Goal: Contribute content: Contribute content

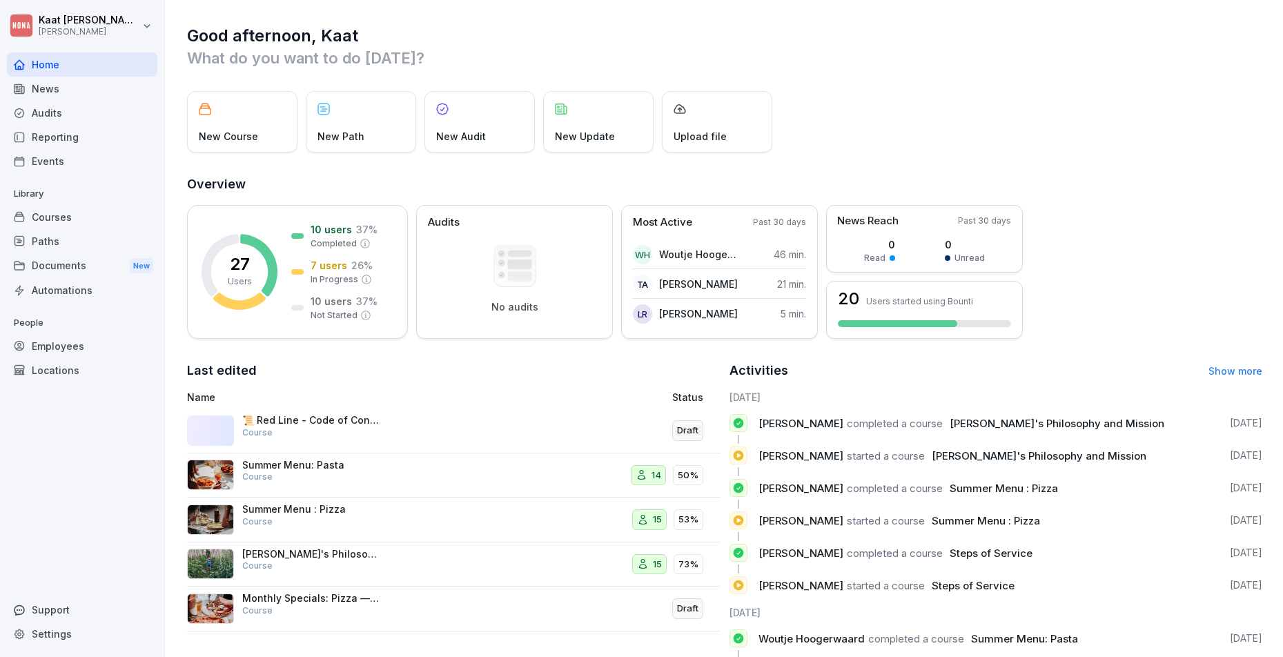
click at [68, 221] on div "Courses" at bounding box center [82, 217] width 150 height 24
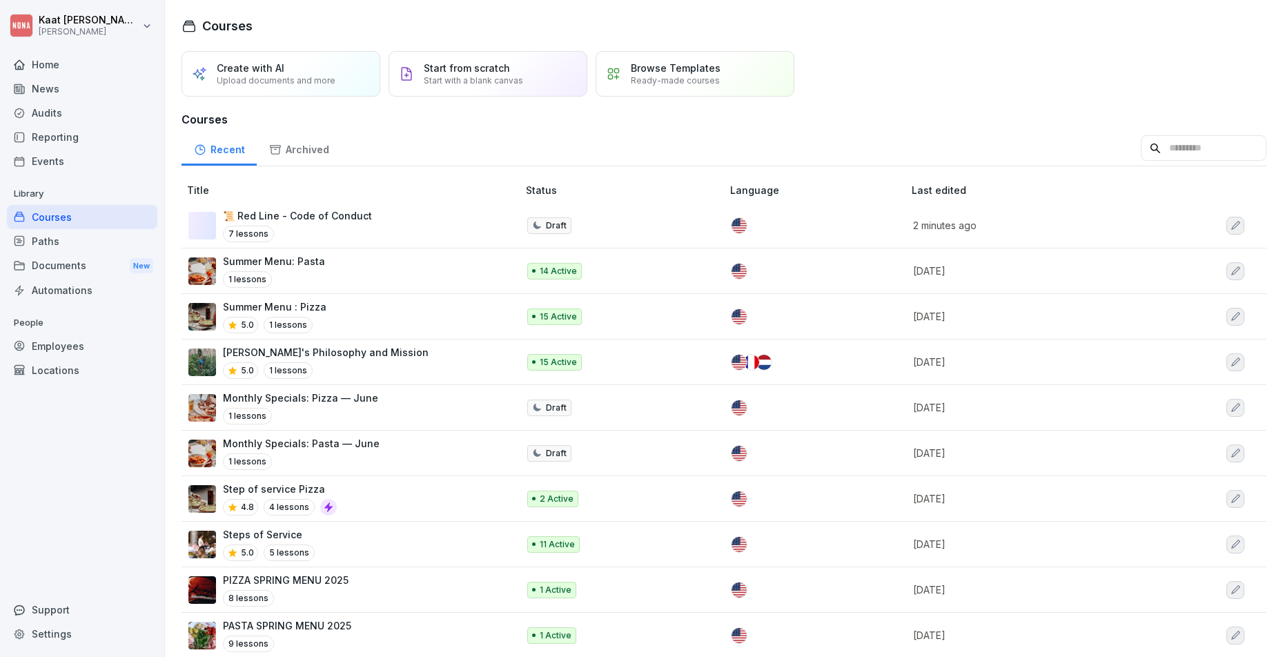
click at [311, 66] on div "Create with AI Upload documents and more" at bounding box center [276, 73] width 119 height 23
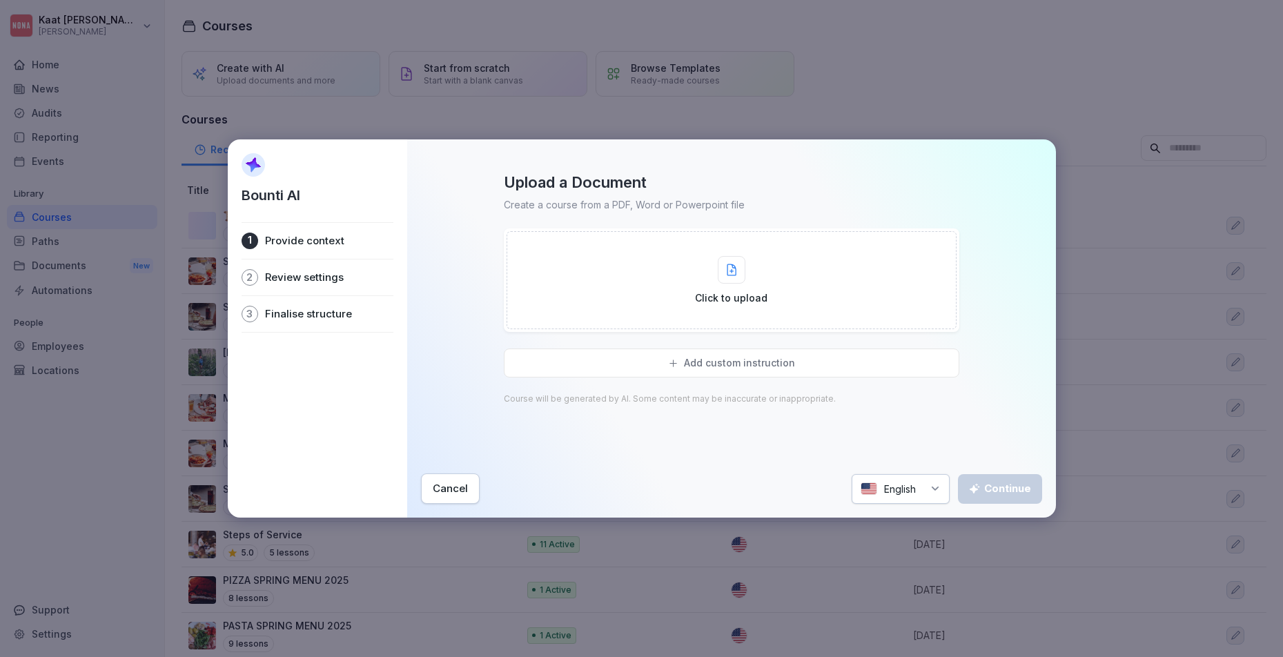
click at [721, 259] on div at bounding box center [732, 270] width 28 height 28
type input "**********"
click at [710, 271] on div "Click to upload" at bounding box center [731, 280] width 72 height 49
click at [641, 438] on div "Add custom instruction Course will be generated by AI. Some content may be inac…" at bounding box center [732, 403] width 456 height 108
click at [451, 490] on div "Cancel" at bounding box center [450, 488] width 35 height 15
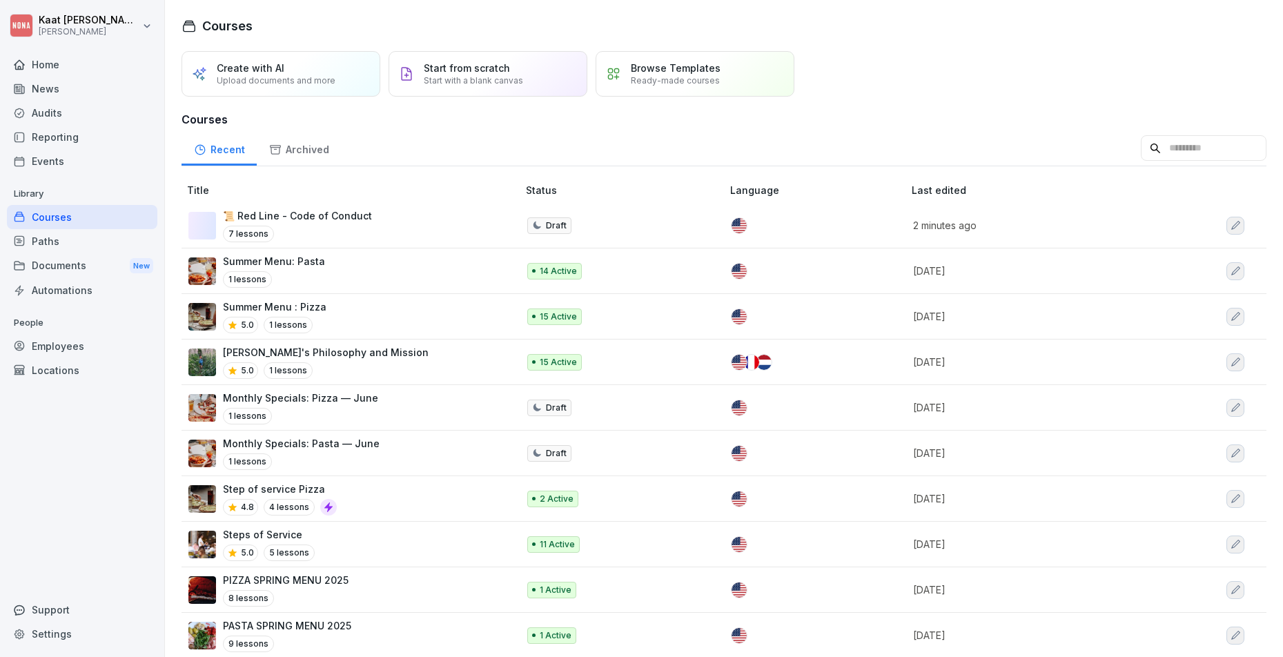
click at [189, 63] on div "Create with AI Upload documents and more" at bounding box center [281, 74] width 199 height 46
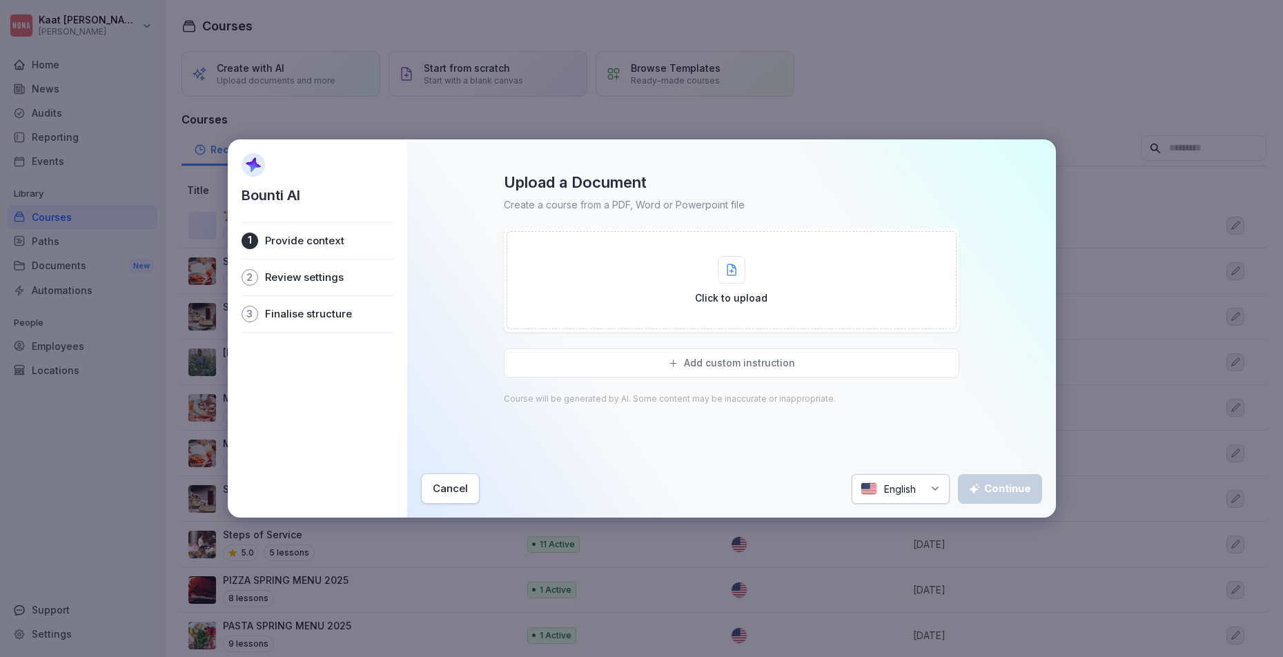
click at [660, 292] on div "Click to upload" at bounding box center [732, 280] width 450 height 98
click at [732, 295] on div "Add custom instruction" at bounding box center [732, 300] width 456 height 29
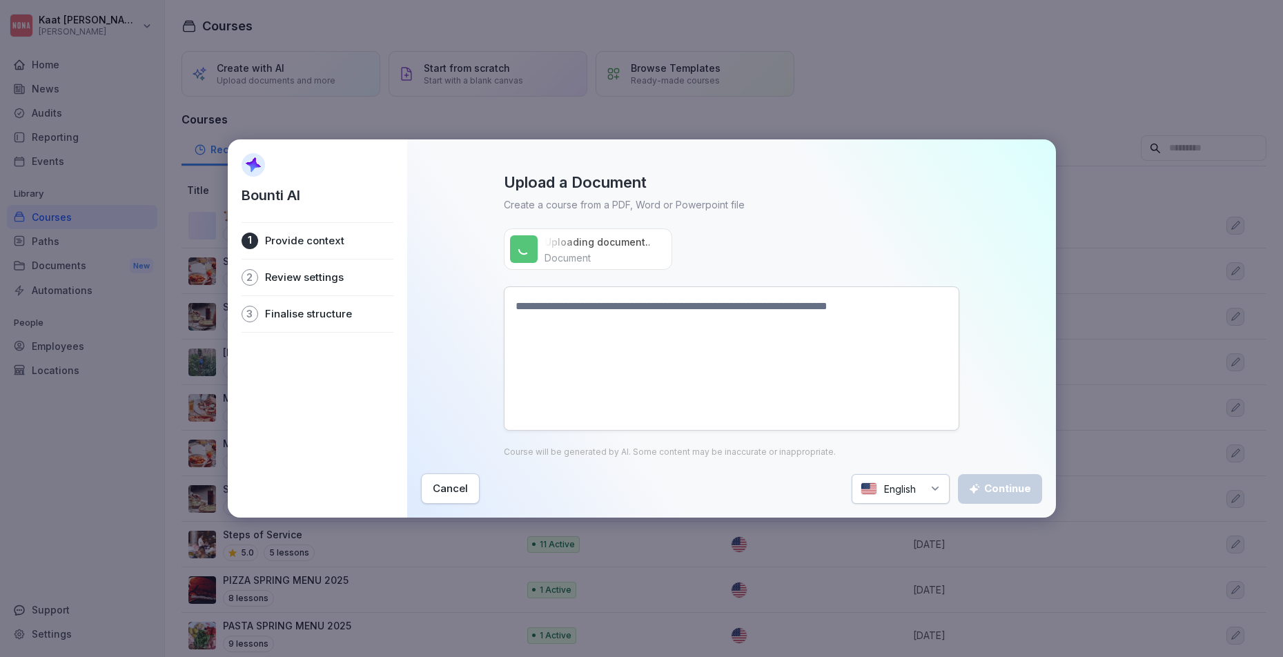
click at [637, 340] on textarea at bounding box center [732, 358] width 456 height 144
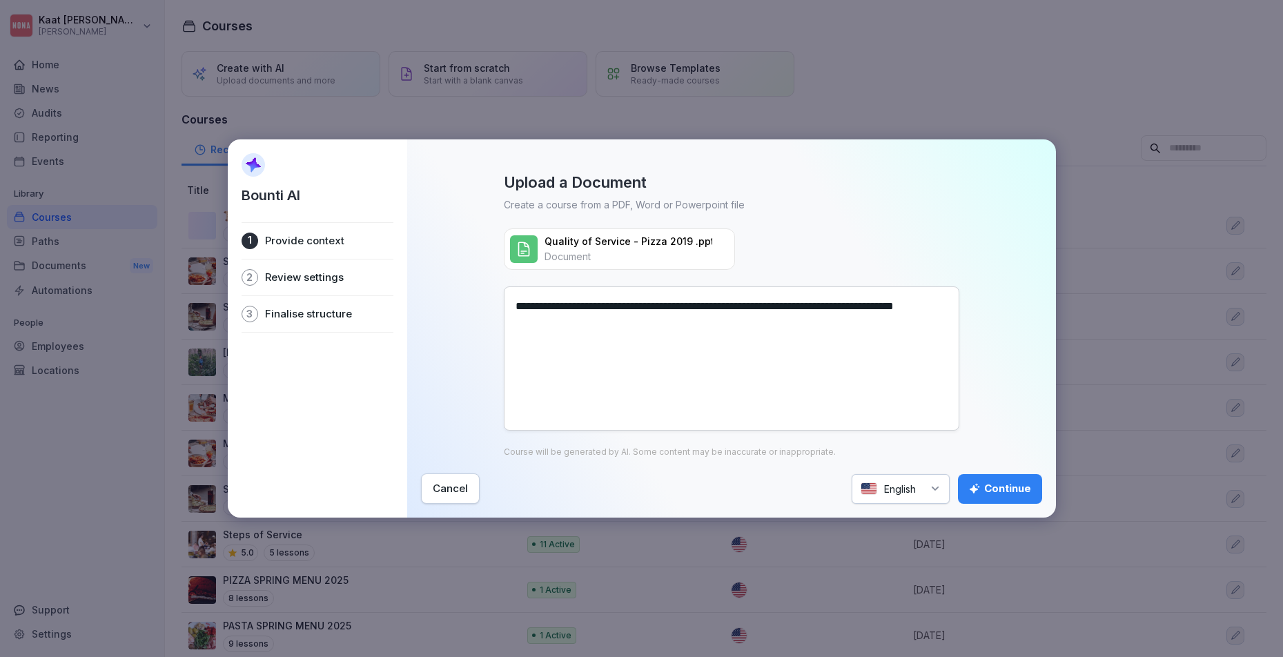
type textarea "**********"
click at [988, 493] on div "Continue" at bounding box center [1000, 488] width 62 height 15
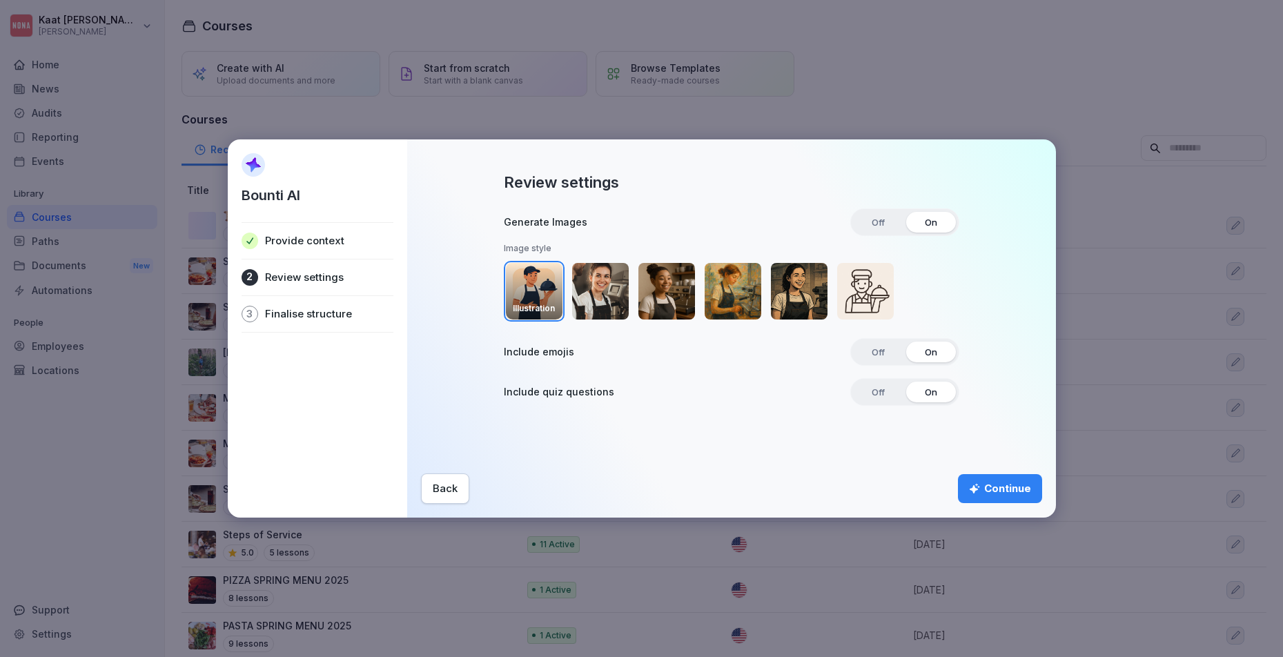
click at [880, 224] on span "Off" at bounding box center [878, 222] width 32 height 21
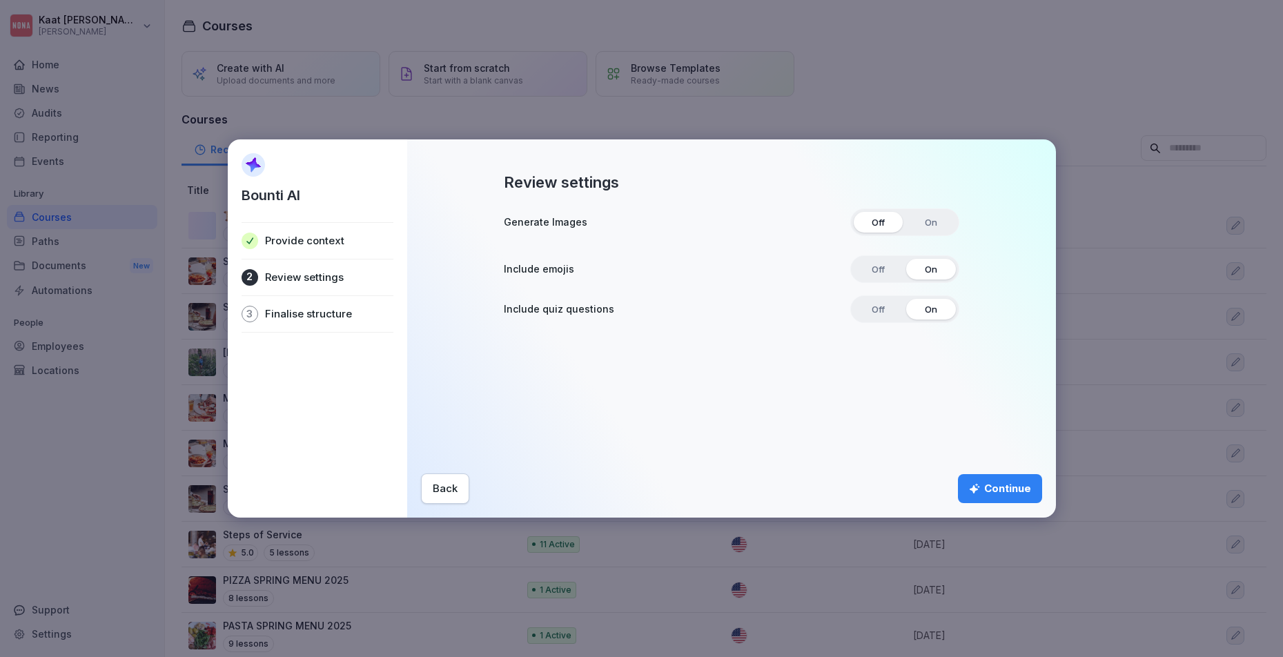
click at [993, 484] on div "Continue" at bounding box center [1000, 488] width 62 height 15
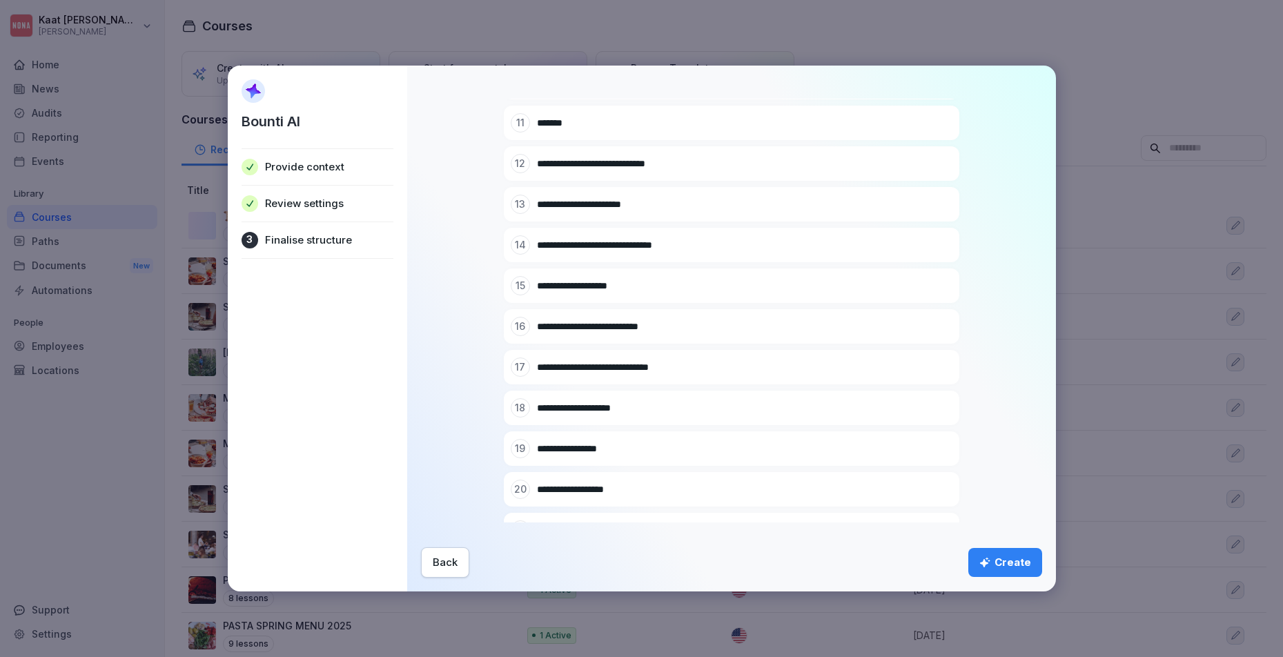
scroll to position [696, 0]
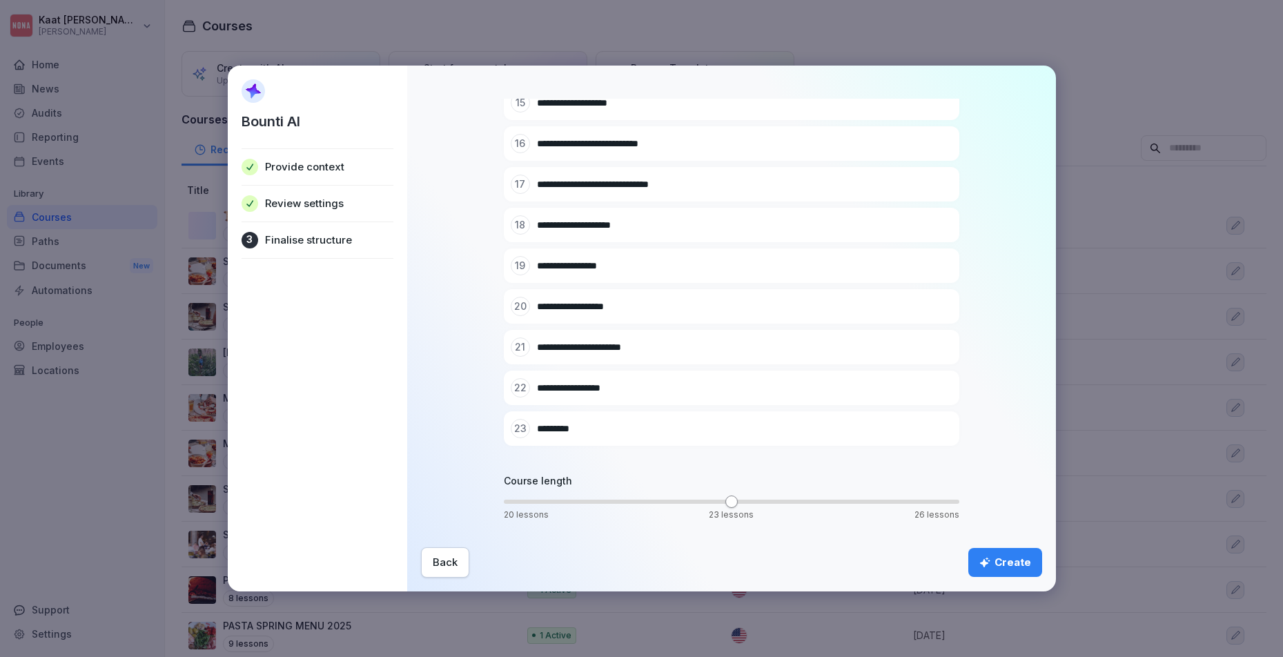
click at [1005, 570] on button "Create" at bounding box center [1005, 562] width 74 height 29
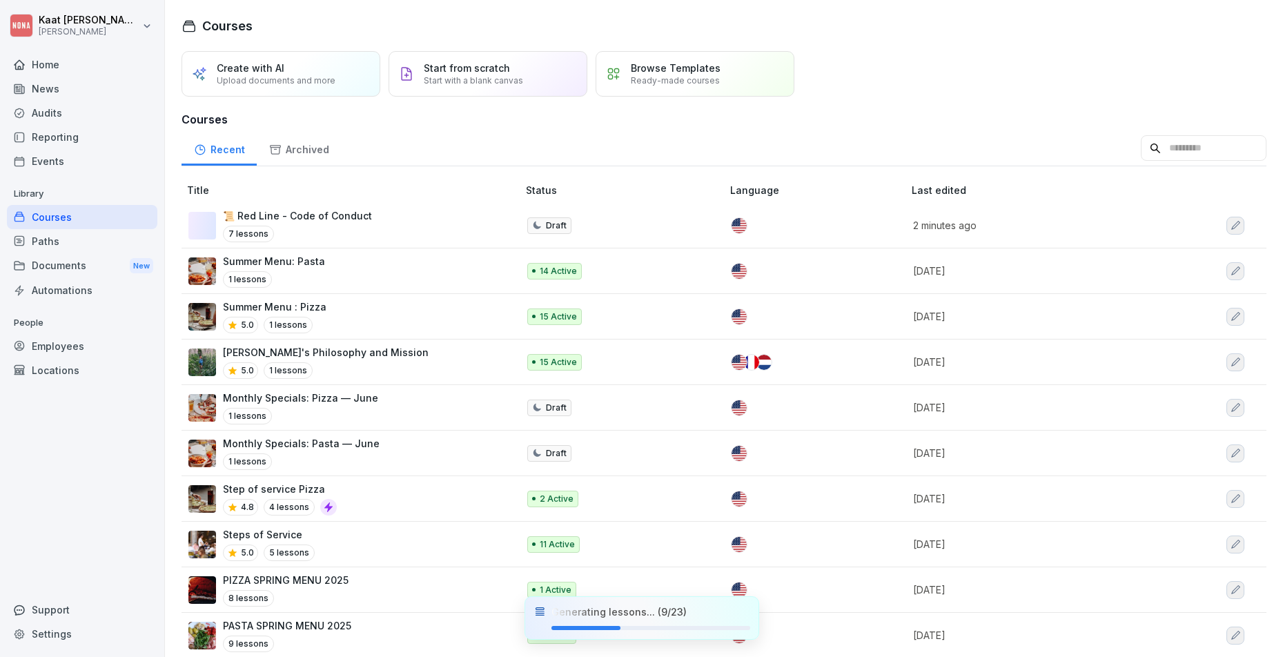
click at [268, 71] on p "Create with AI" at bounding box center [251, 68] width 68 height 12
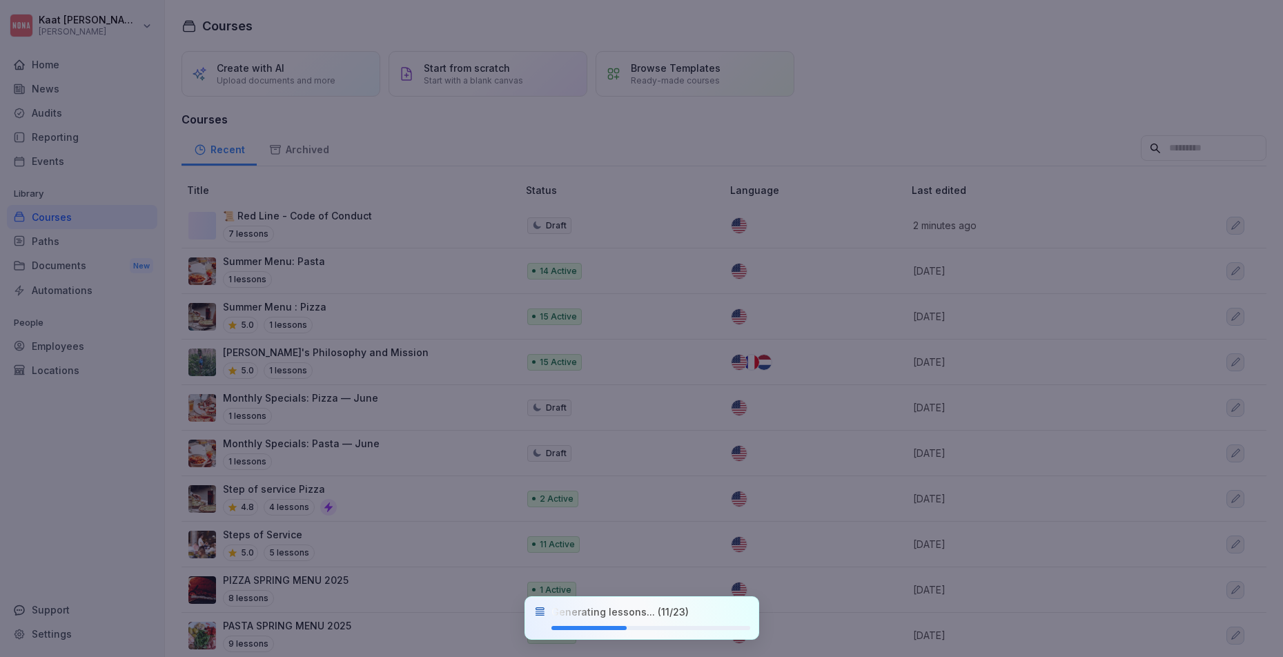
click at [939, 128] on div at bounding box center [641, 328] width 1283 height 657
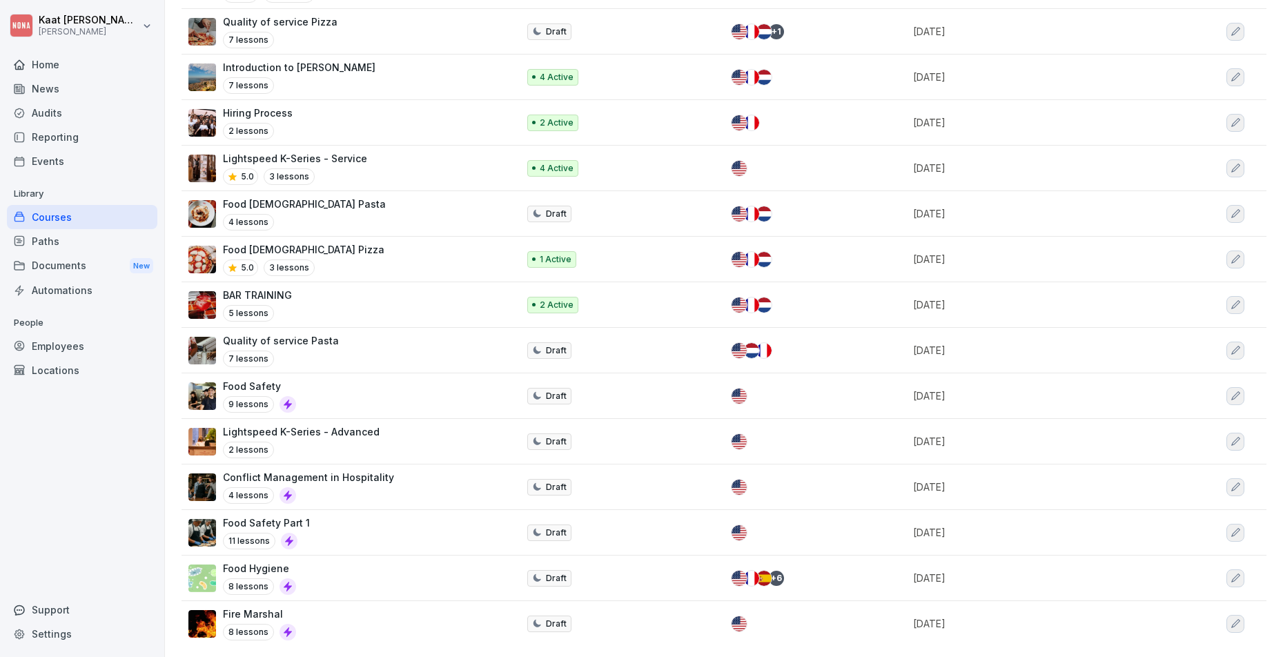
scroll to position [0, 0]
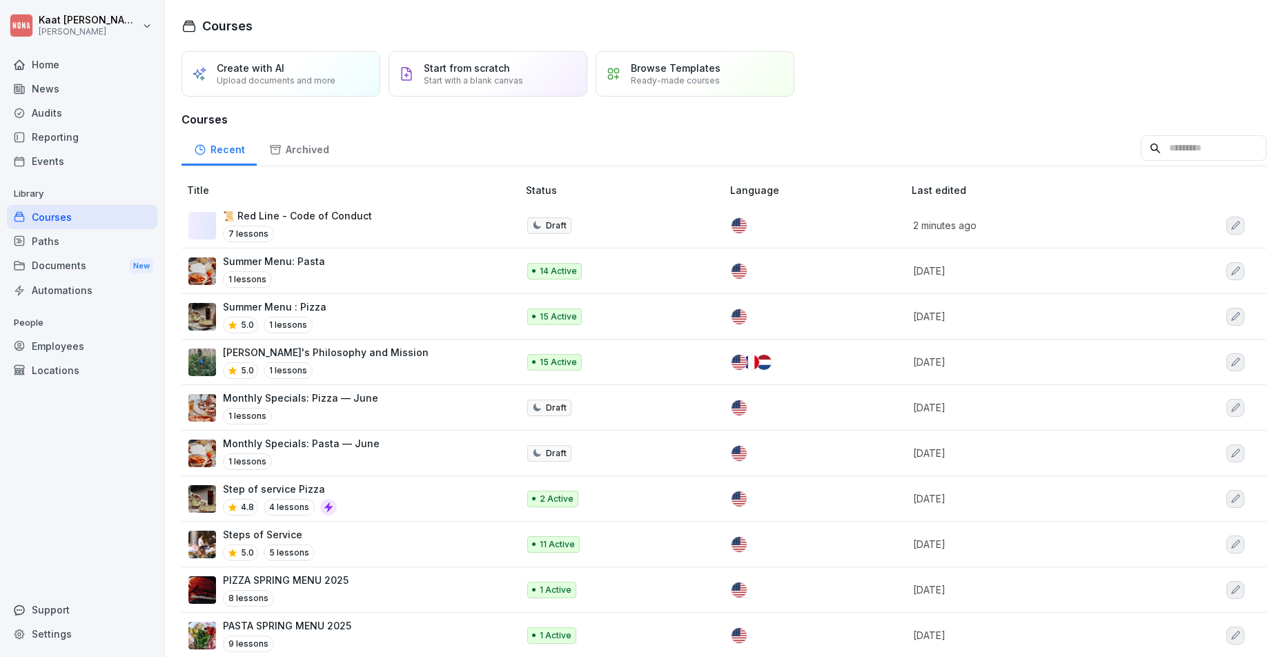
click at [1161, 2] on div "Courses Create with AI Upload documents and more Start from scratch Start with …" at bounding box center [724, 328] width 1118 height 657
click at [330, 156] on div "Archived" at bounding box center [299, 147] width 84 height 35
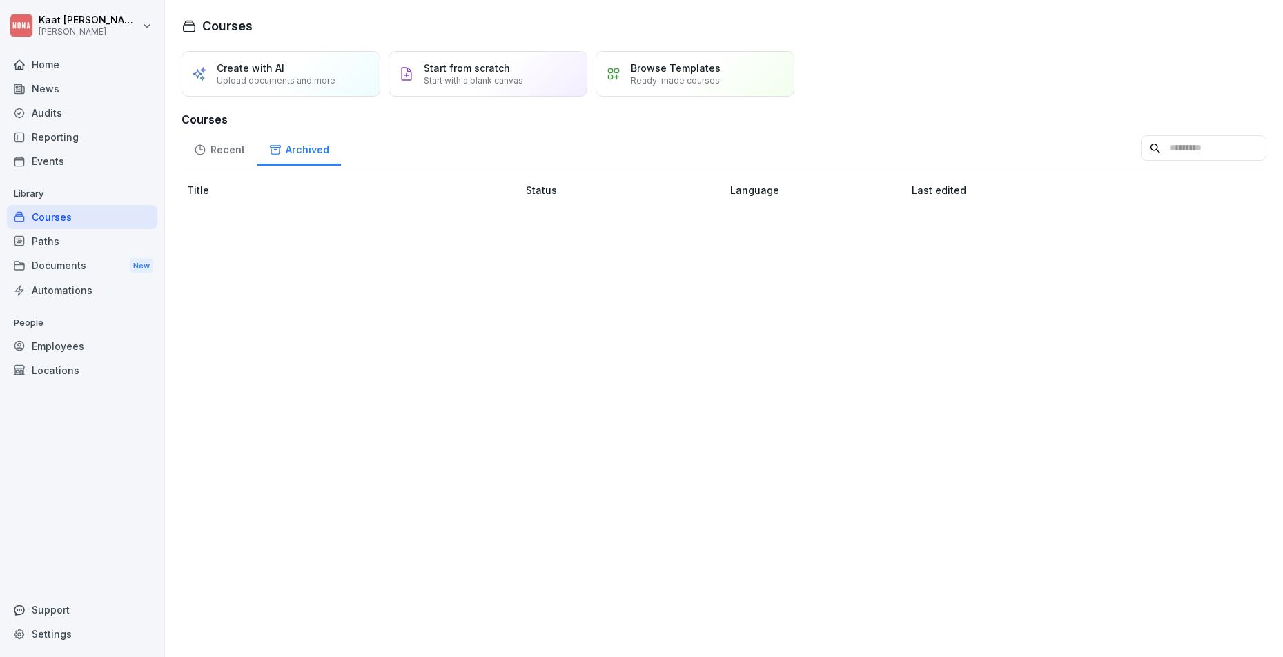
click at [217, 150] on div "Recent" at bounding box center [219, 147] width 75 height 35
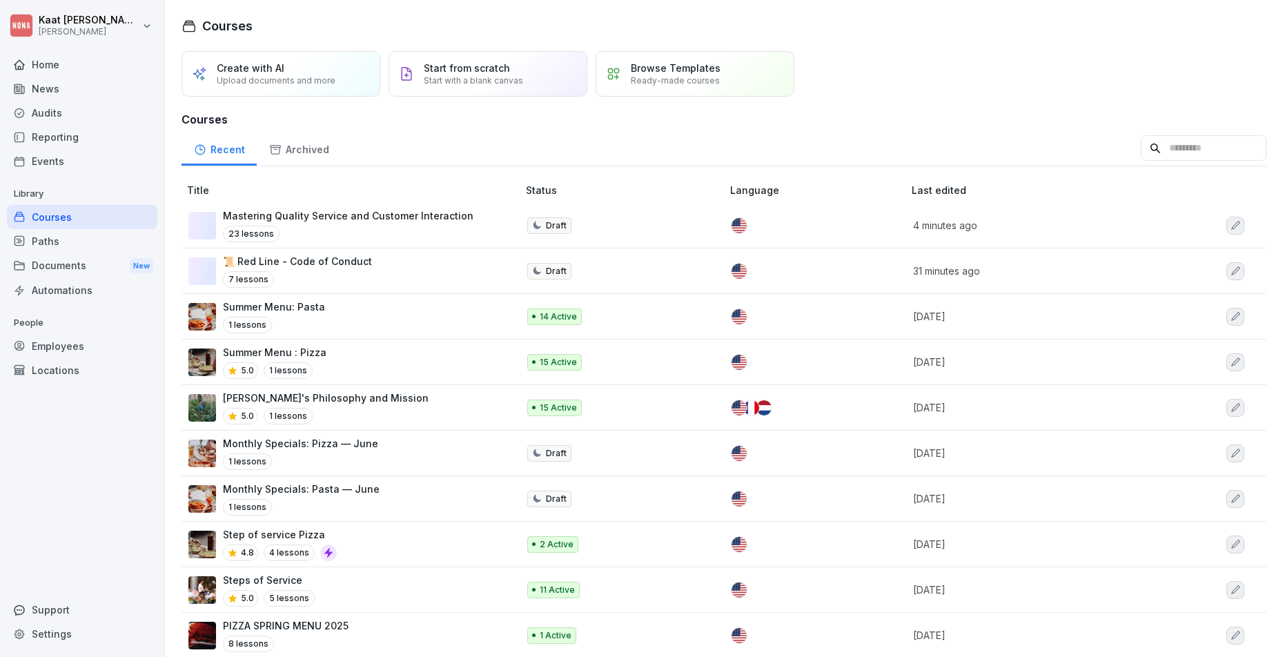
click at [346, 211] on p "Mastering Quality Service and Customer Interaction" at bounding box center [348, 215] width 251 height 14
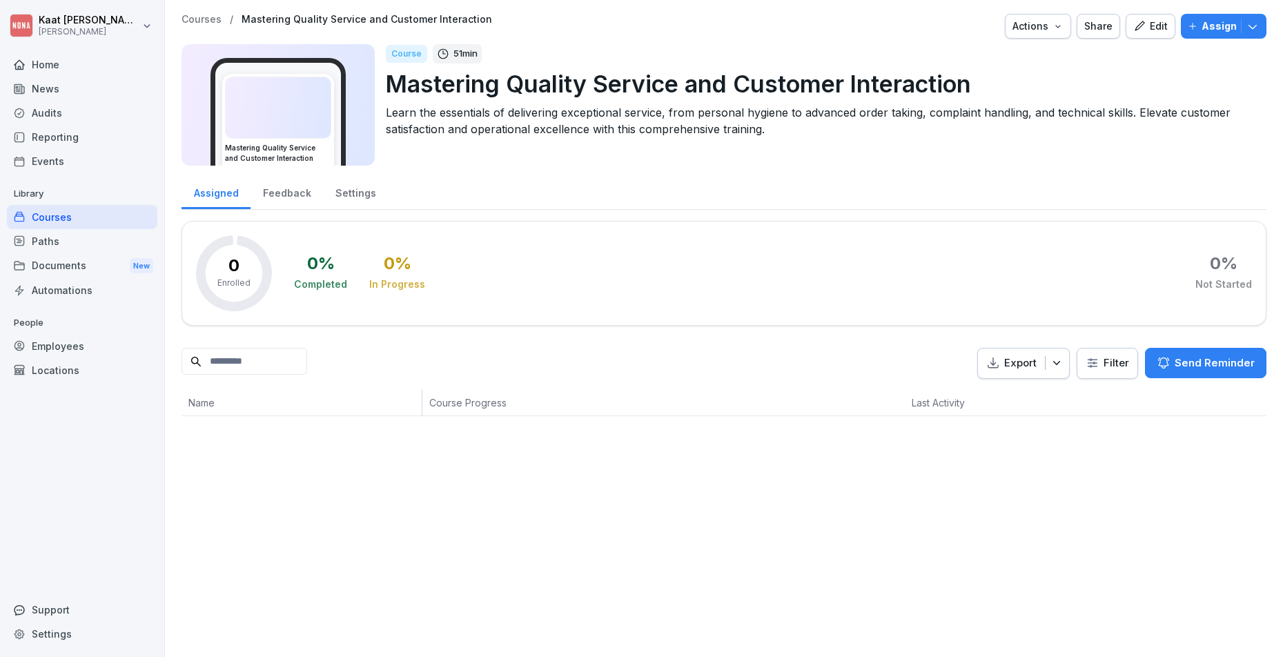
click at [1133, 23] on icon "button" at bounding box center [1139, 26] width 12 height 12
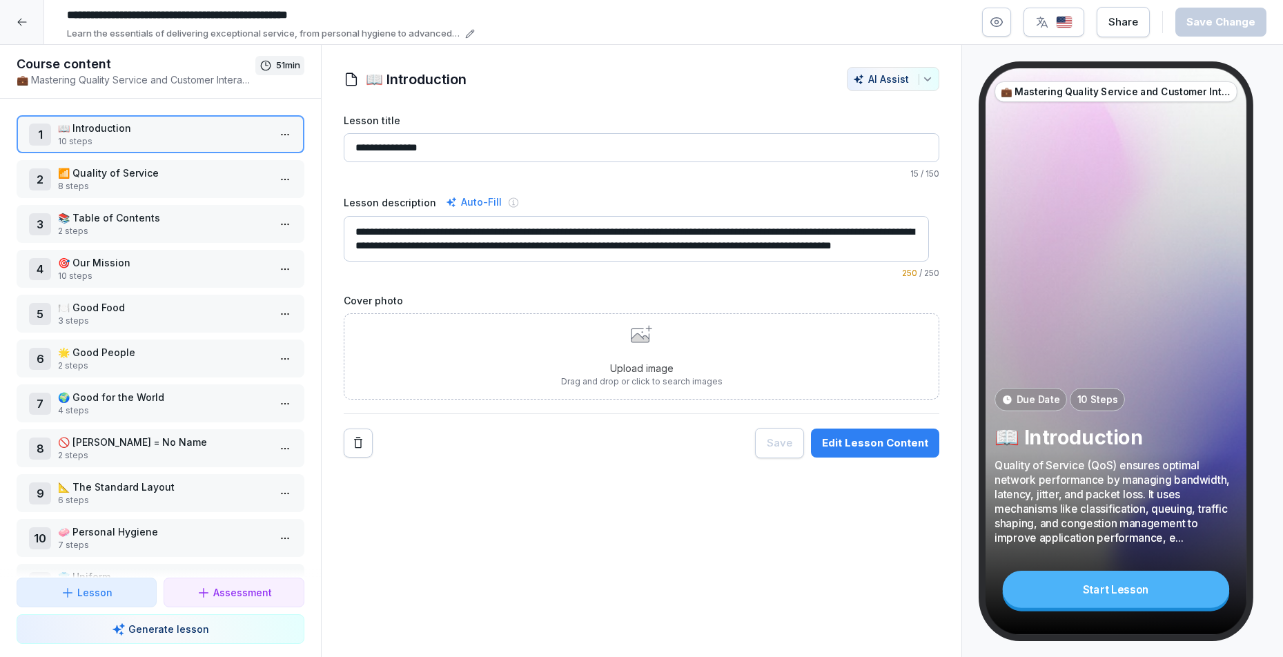
click at [157, 175] on p "📶 Quality of Service" at bounding box center [163, 173] width 211 height 14
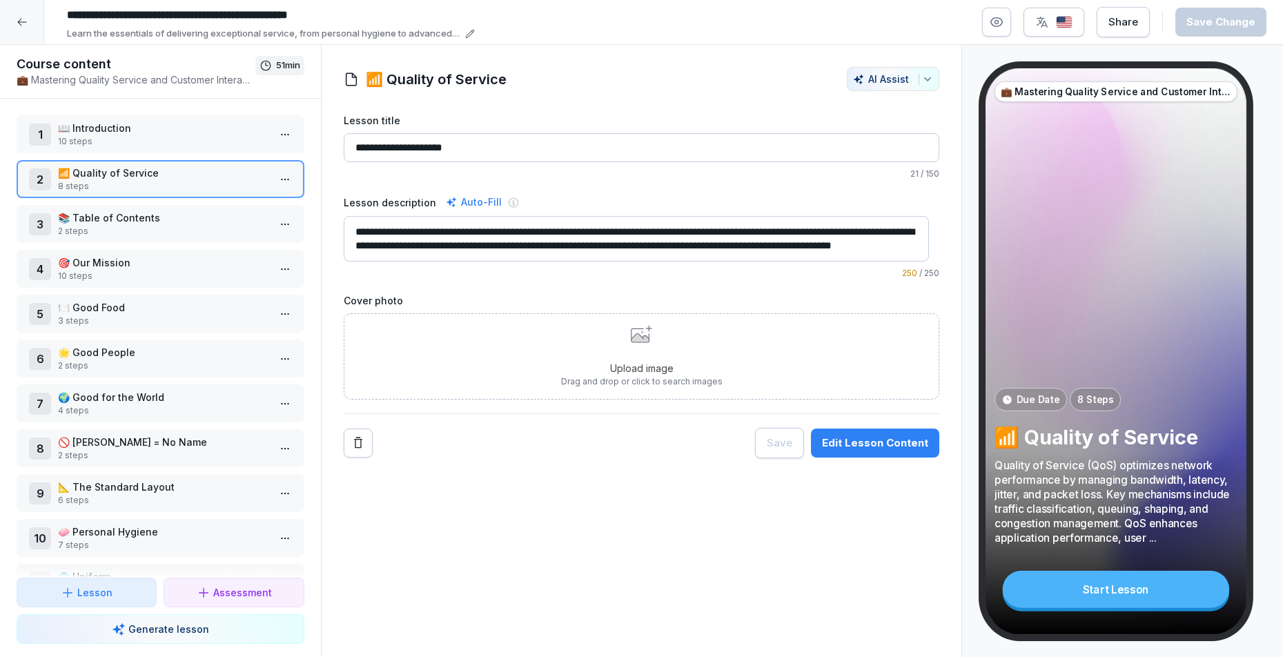
click at [158, 144] on p "10 steps" at bounding box center [163, 141] width 211 height 12
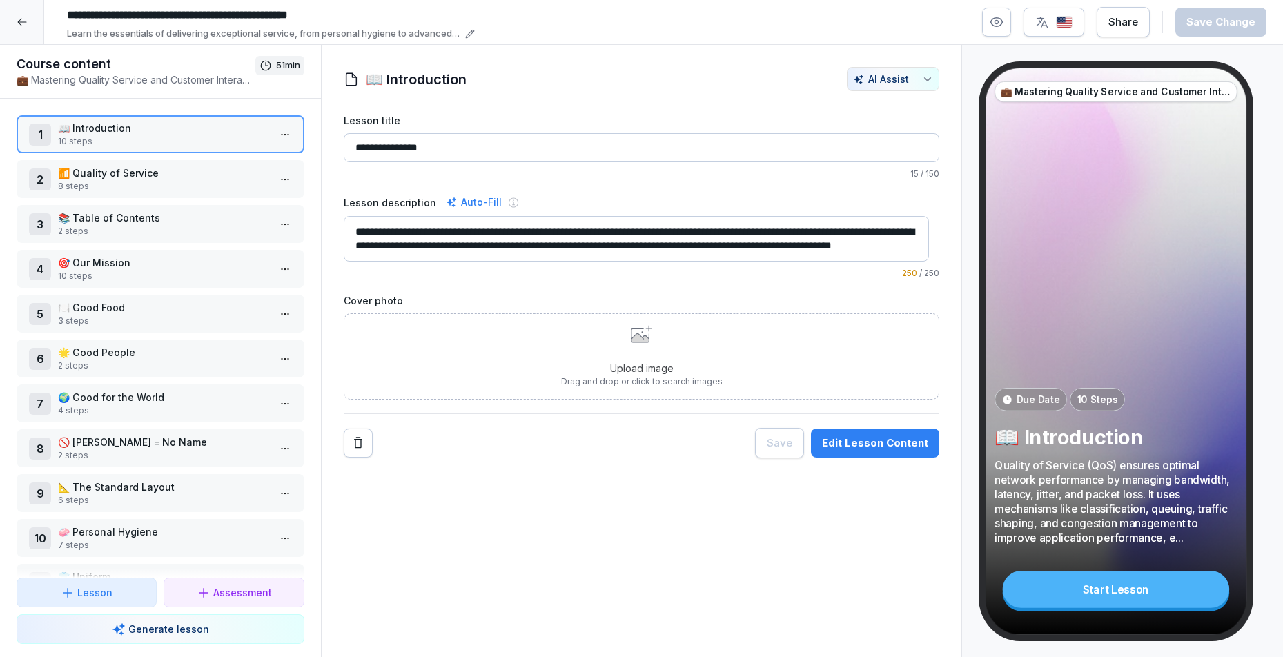
drag, startPoint x: 525, startPoint y: 240, endPoint x: 333, endPoint y: 202, distance: 194.9
click at [333, 202] on div "**********" at bounding box center [642, 262] width 641 height 391
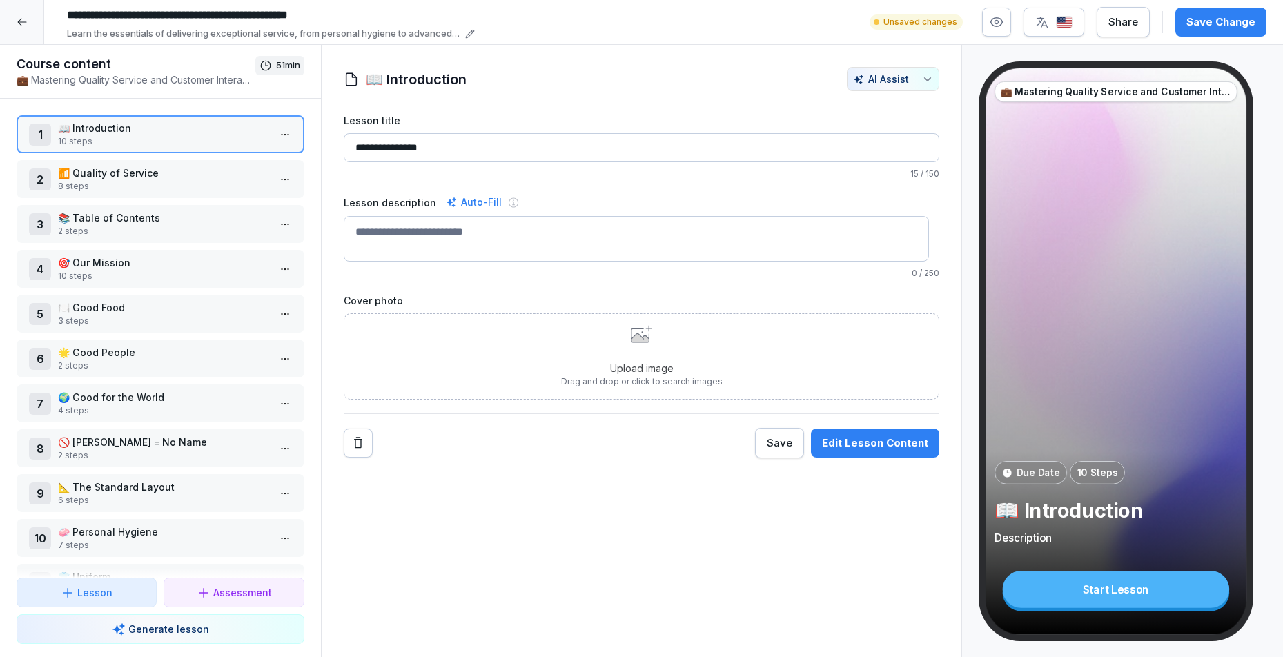
click at [1150, 147] on div "💼 Mastering Quality Service and Customer Interaction Due Date 10 Steps 📖 Introd…" at bounding box center [1117, 351] width 262 height 567
click at [134, 171] on p "📶 Quality of Service" at bounding box center [163, 173] width 211 height 14
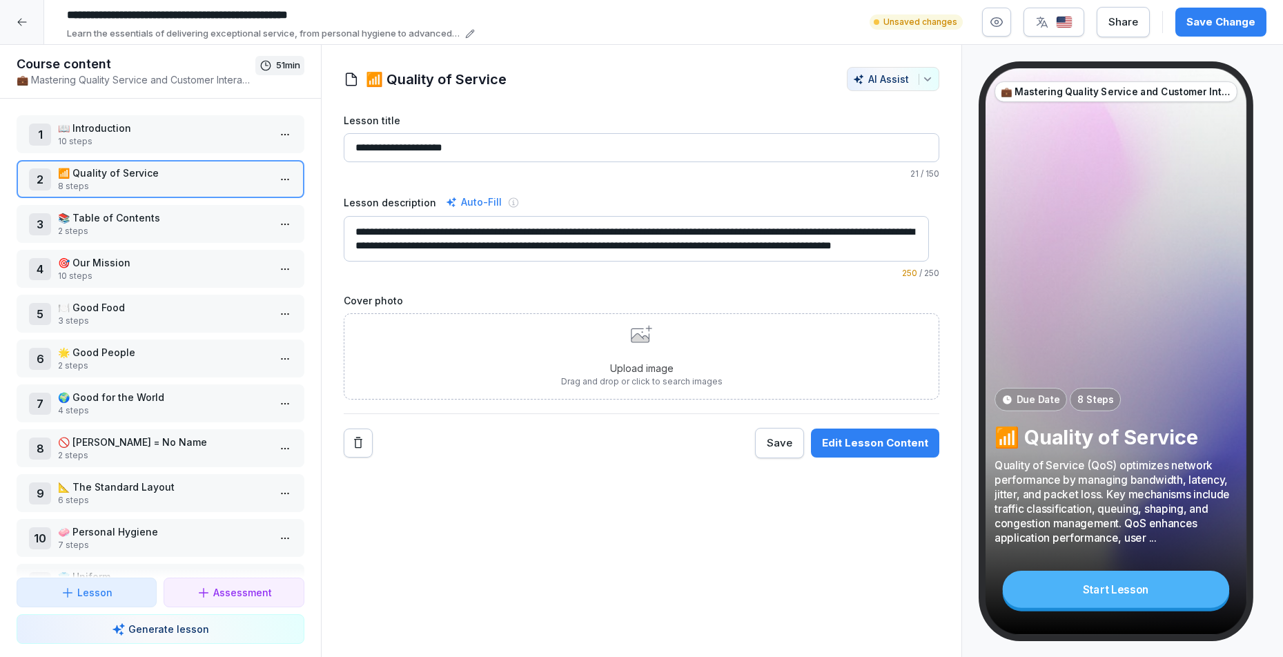
click at [141, 134] on p "📖 Introduction" at bounding box center [163, 128] width 211 height 14
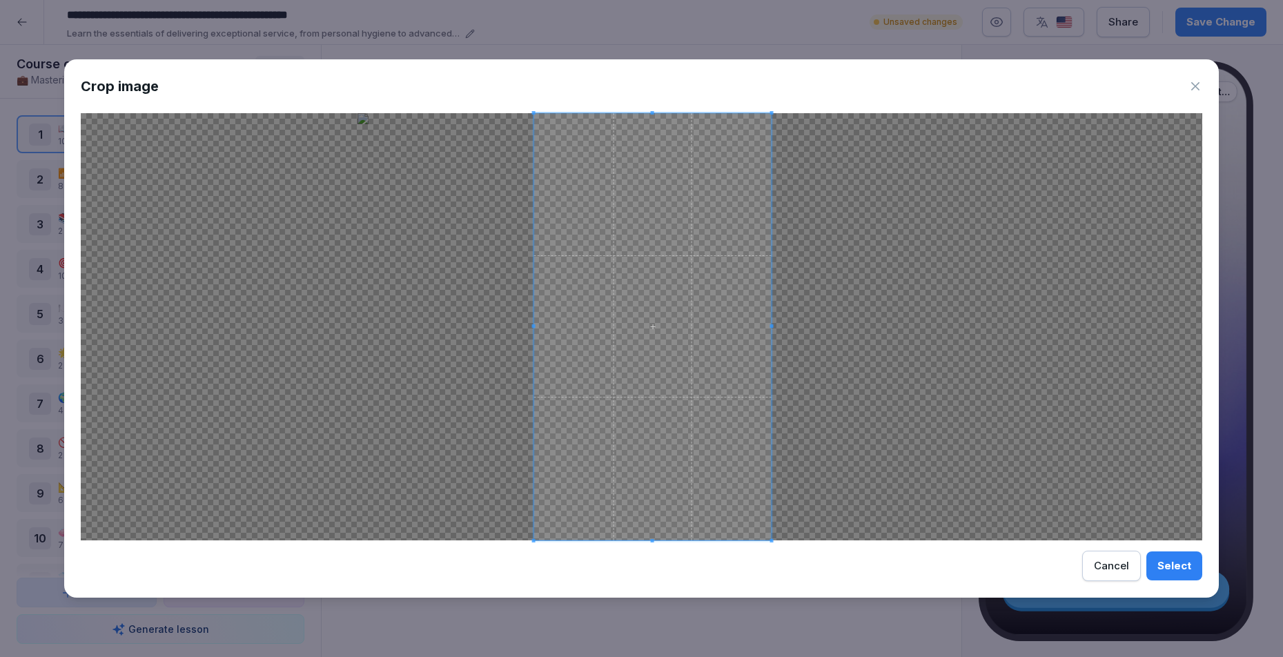
click at [683, 342] on span at bounding box center [652, 326] width 237 height 427
click at [1125, 577] on button "Cancel" at bounding box center [1111, 566] width 59 height 30
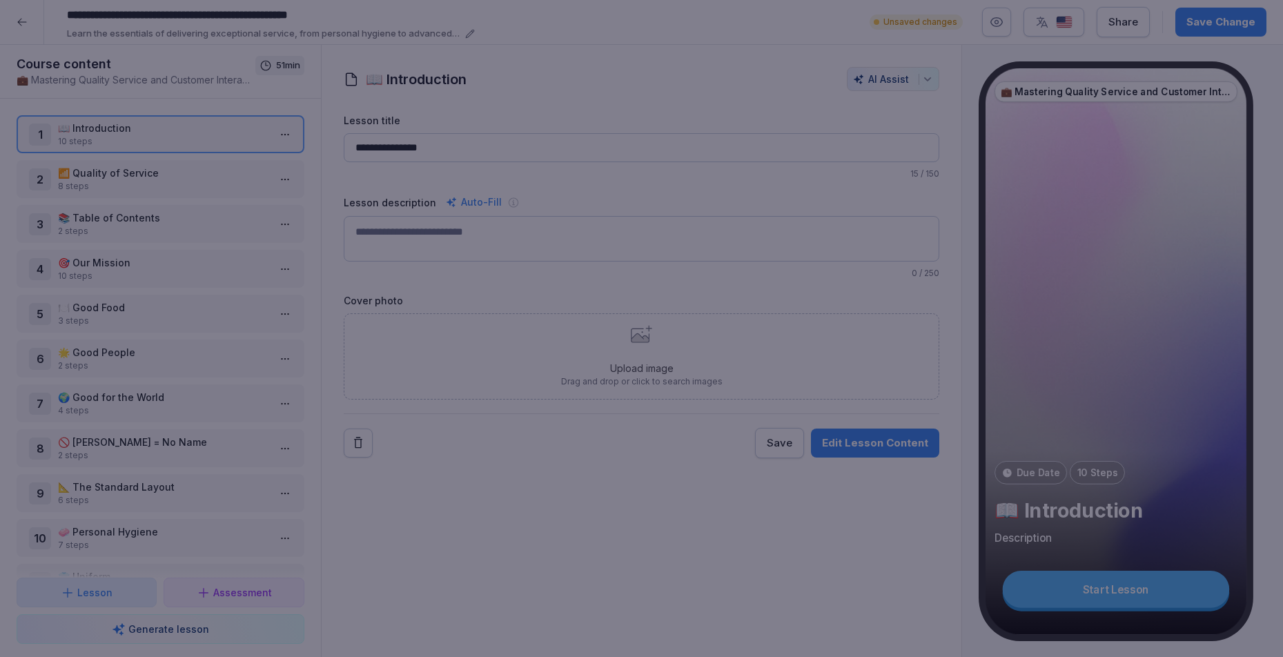
click at [1125, 577] on button "Cancel" at bounding box center [1111, 566] width 59 height 30
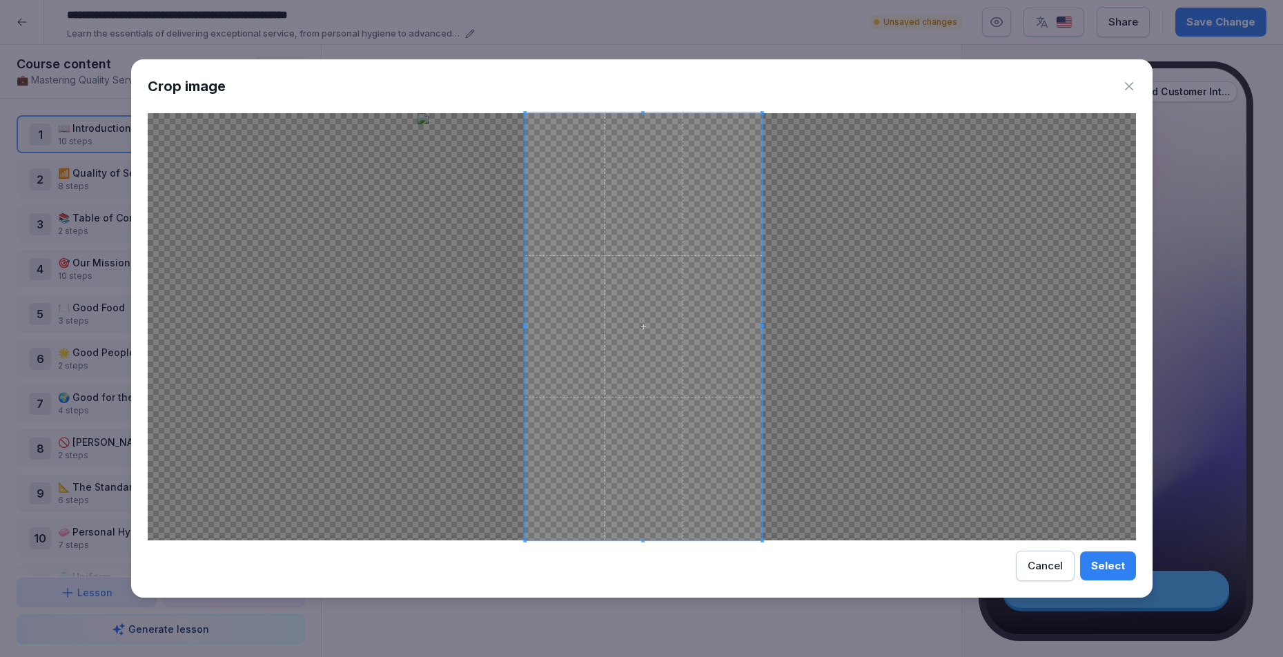
click at [668, 327] on span at bounding box center [643, 326] width 237 height 427
click at [1041, 571] on div "Cancel" at bounding box center [1045, 565] width 35 height 15
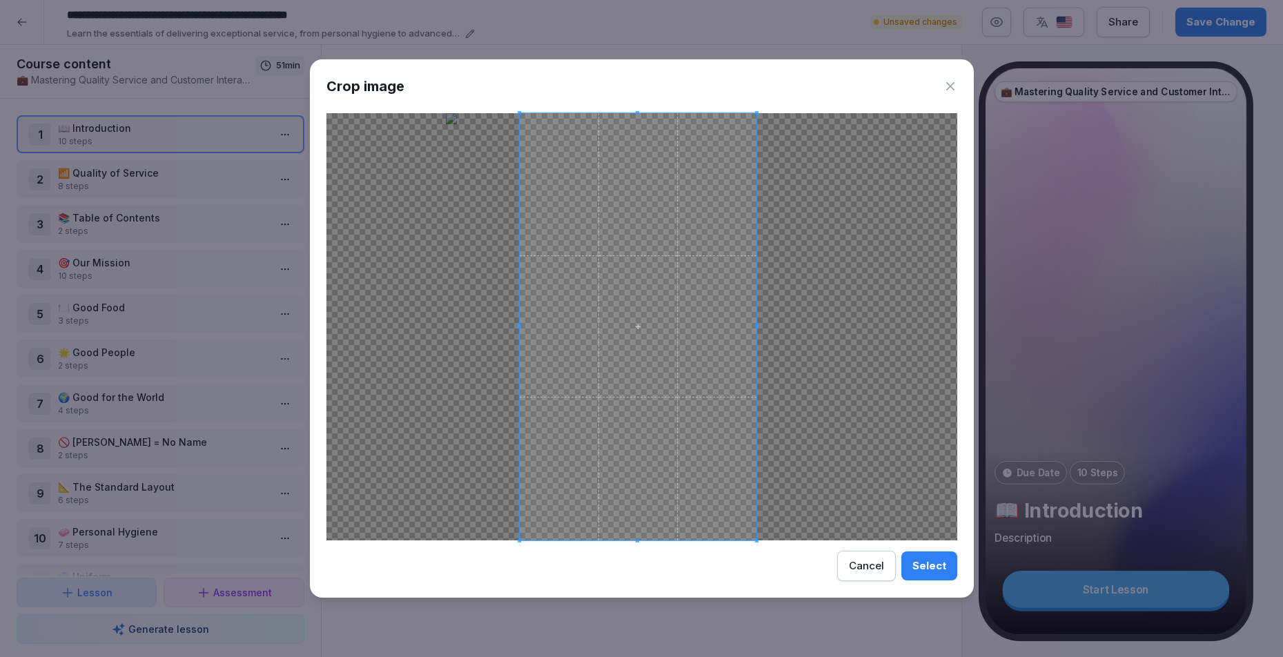
click at [620, 359] on span at bounding box center [638, 326] width 237 height 427
click at [932, 585] on div "Crop image Select Cancel" at bounding box center [642, 328] width 664 height 539
click at [930, 558] on button "Select" at bounding box center [929, 565] width 56 height 29
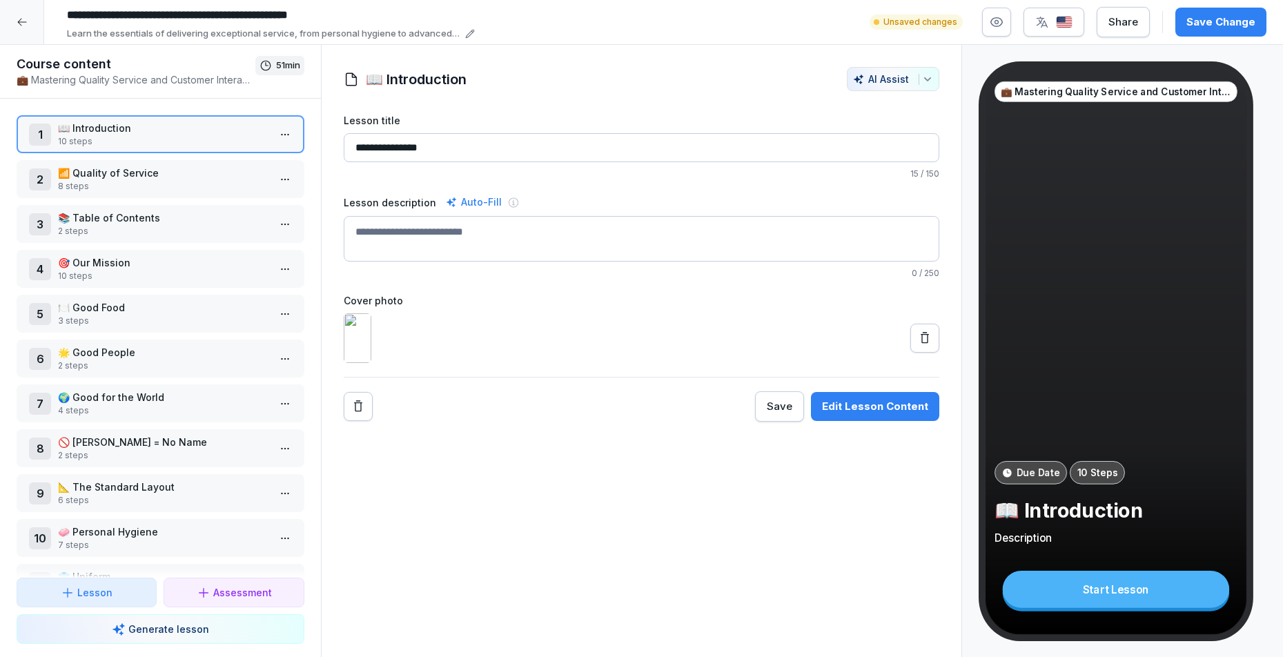
click at [371, 363] on img at bounding box center [358, 338] width 28 height 50
click at [918, 345] on icon at bounding box center [925, 338] width 14 height 14
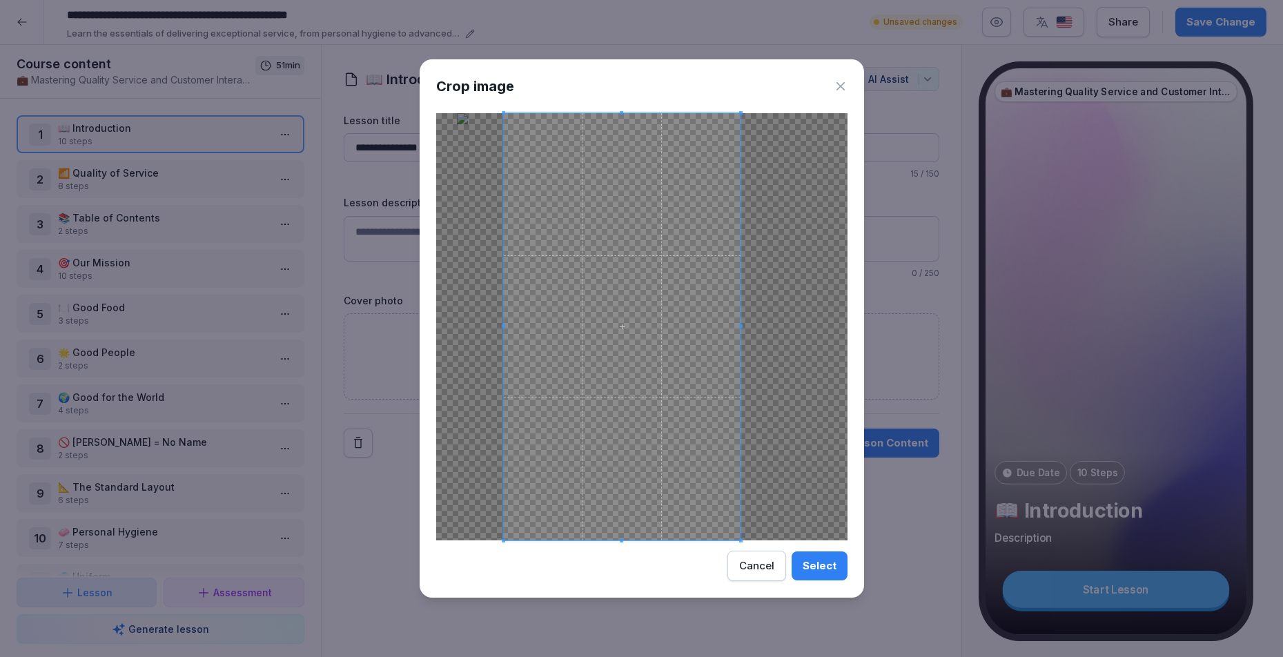
click at [646, 381] on span at bounding box center [622, 326] width 237 height 427
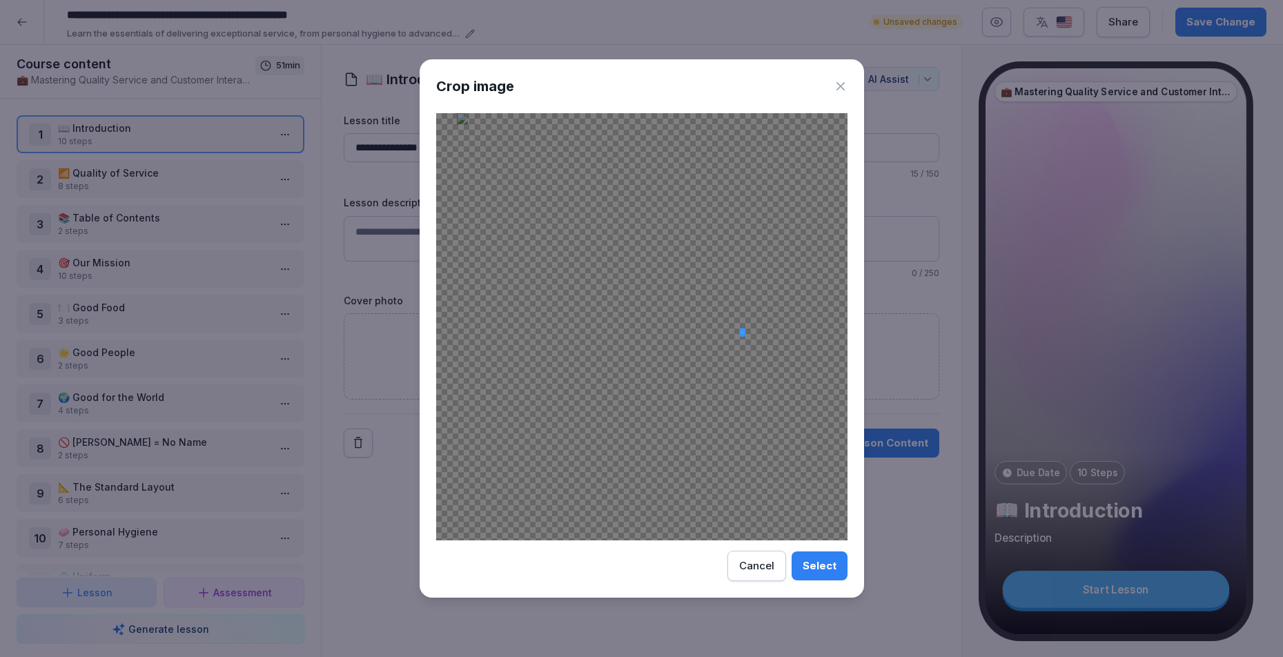
click at [783, 341] on div at bounding box center [641, 326] width 411 height 427
click at [637, 317] on div at bounding box center [641, 326] width 411 height 427
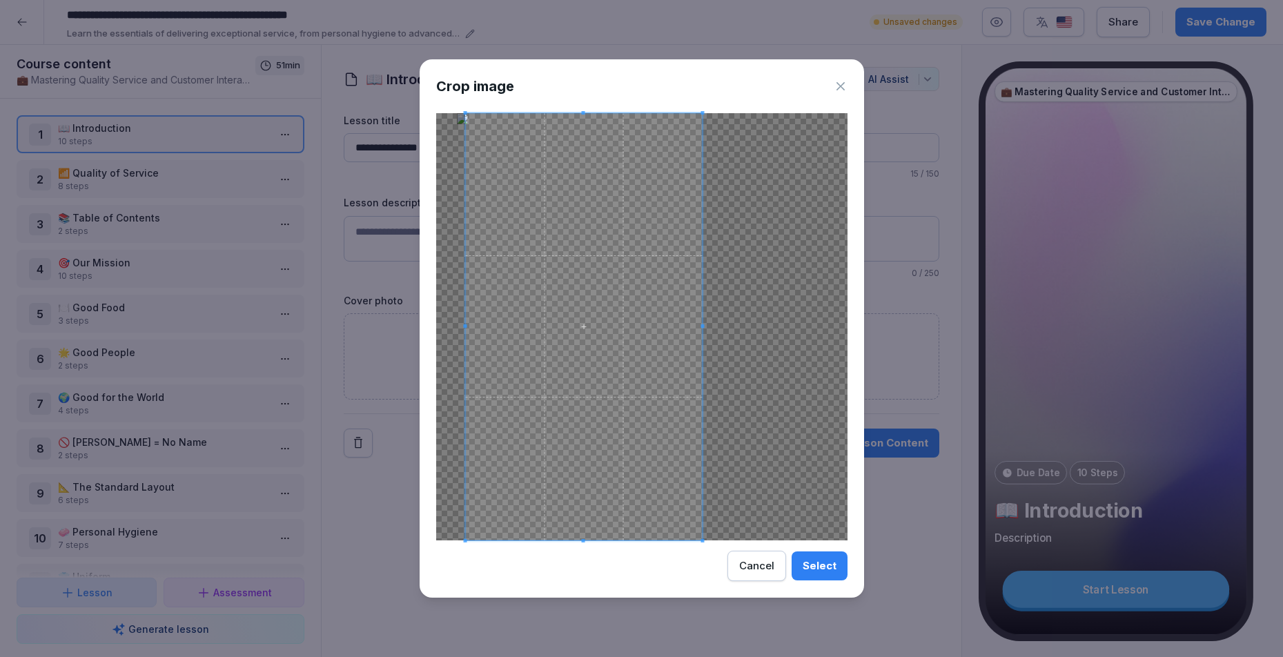
click at [839, 395] on div at bounding box center [641, 326] width 411 height 427
click at [785, 339] on div at bounding box center [641, 326] width 411 height 427
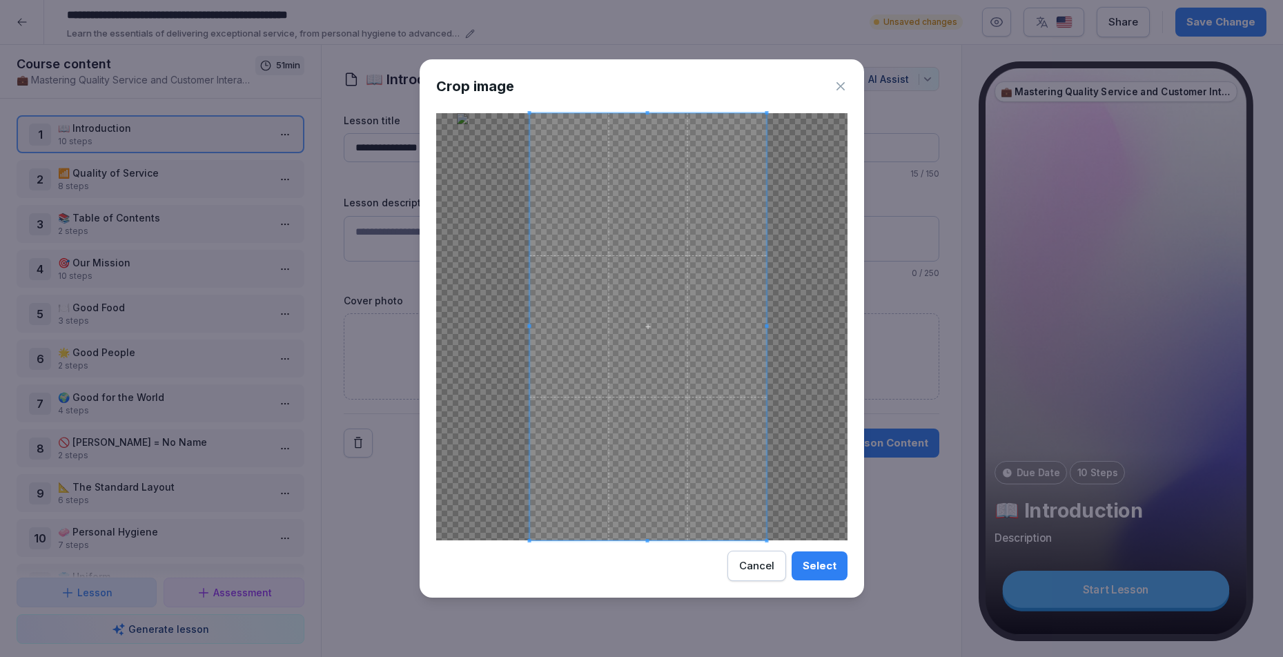
click at [620, 342] on span at bounding box center [647, 326] width 237 height 427
click at [747, 564] on div "Cancel" at bounding box center [756, 565] width 35 height 15
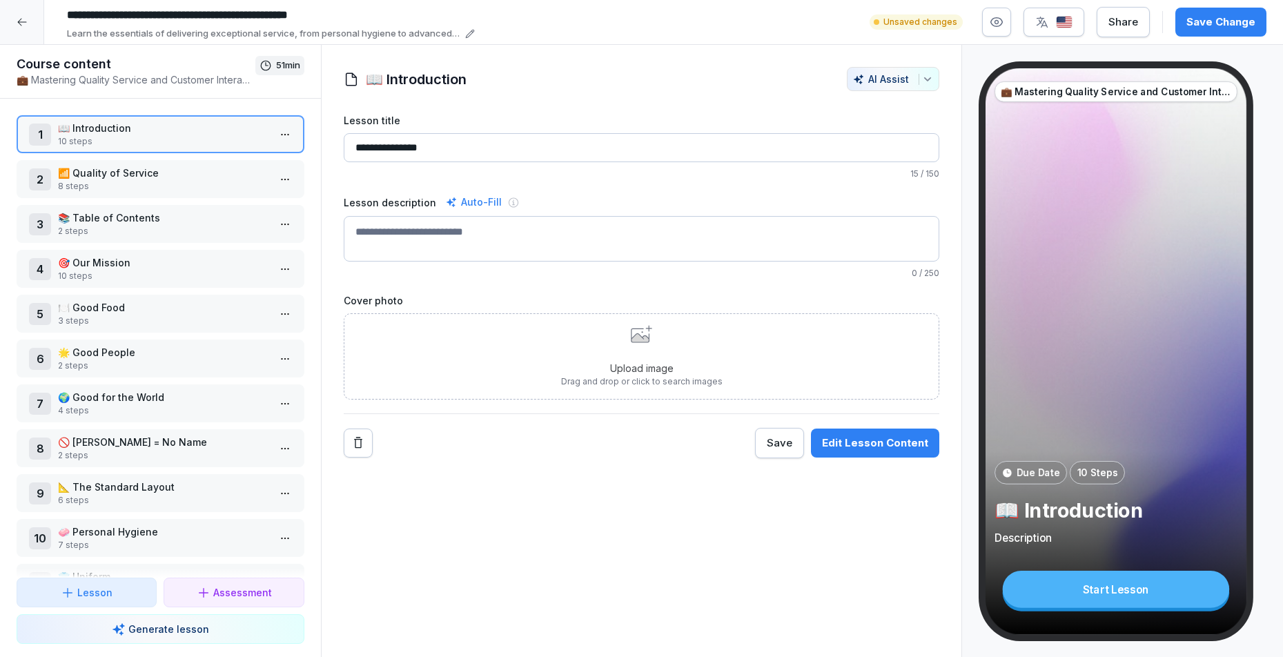
click at [661, 362] on p "Upload image" at bounding box center [642, 368] width 162 height 14
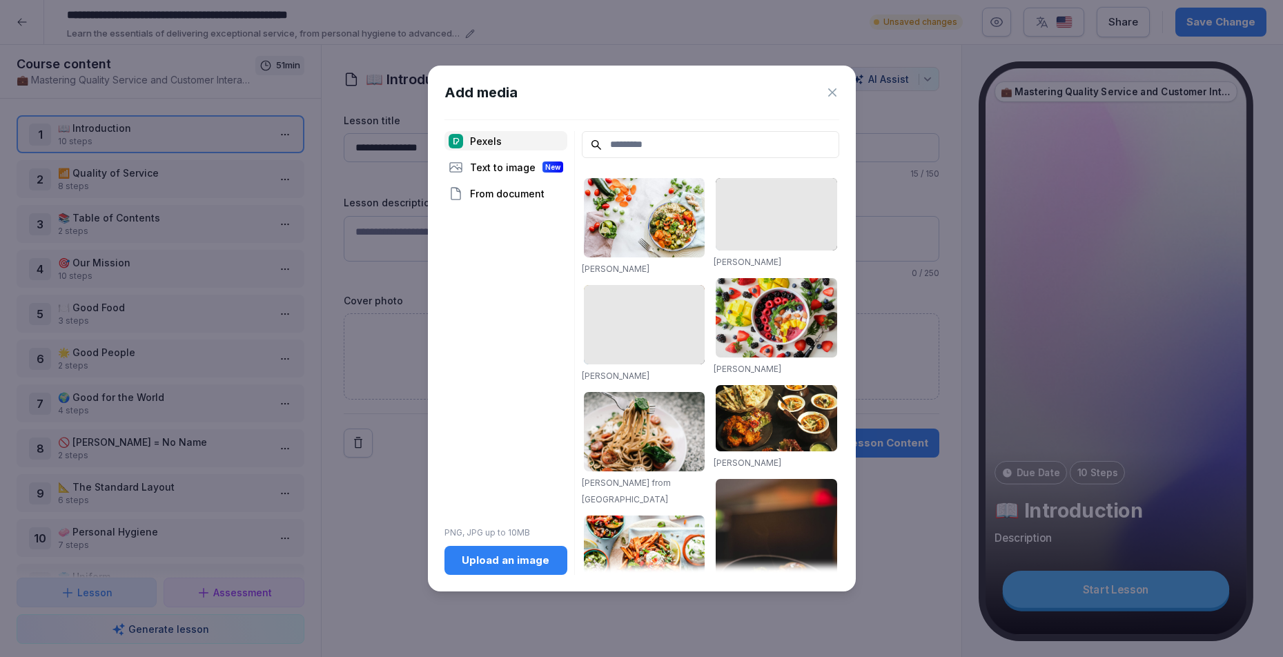
click at [490, 169] on div "Text to image New" at bounding box center [505, 166] width 123 height 19
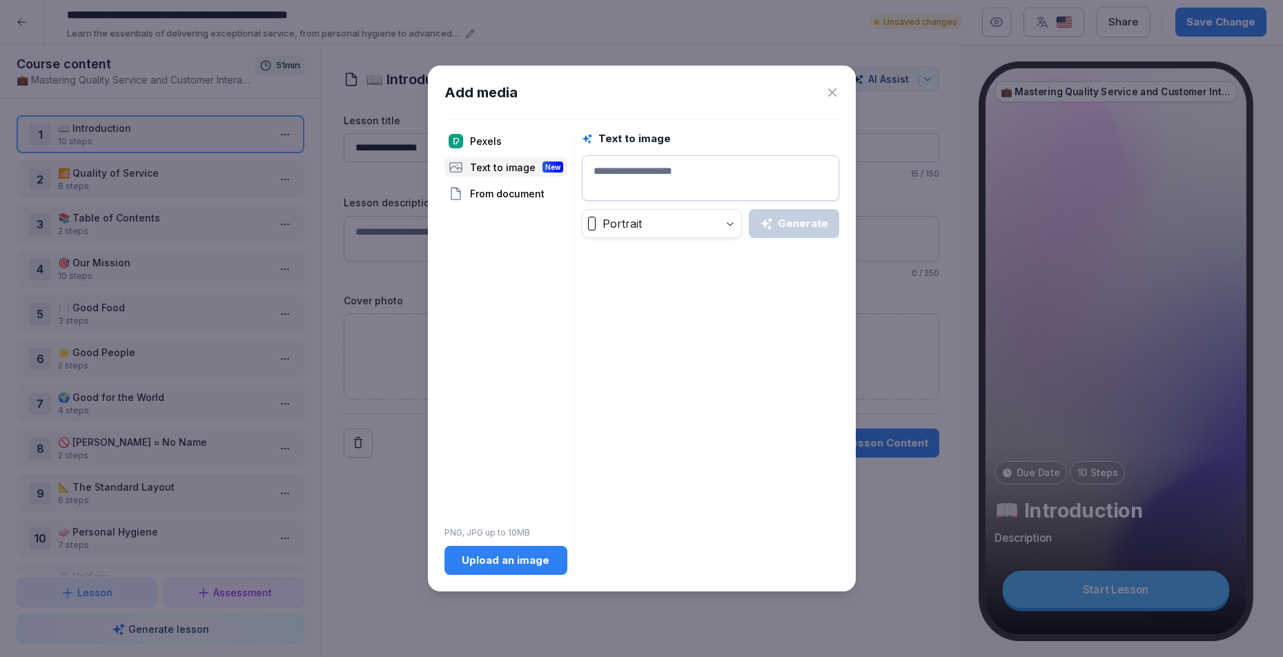
click at [623, 167] on textarea at bounding box center [710, 178] width 257 height 46
click at [509, 190] on div "From document" at bounding box center [505, 193] width 123 height 19
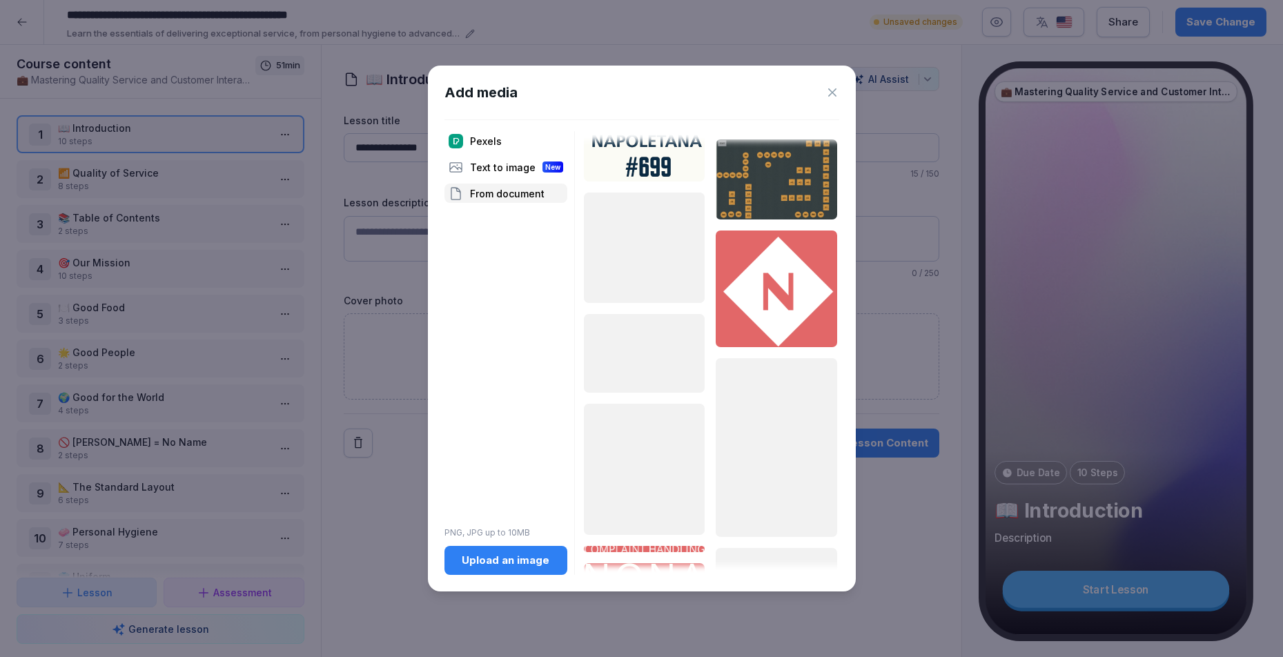
scroll to position [627, 0]
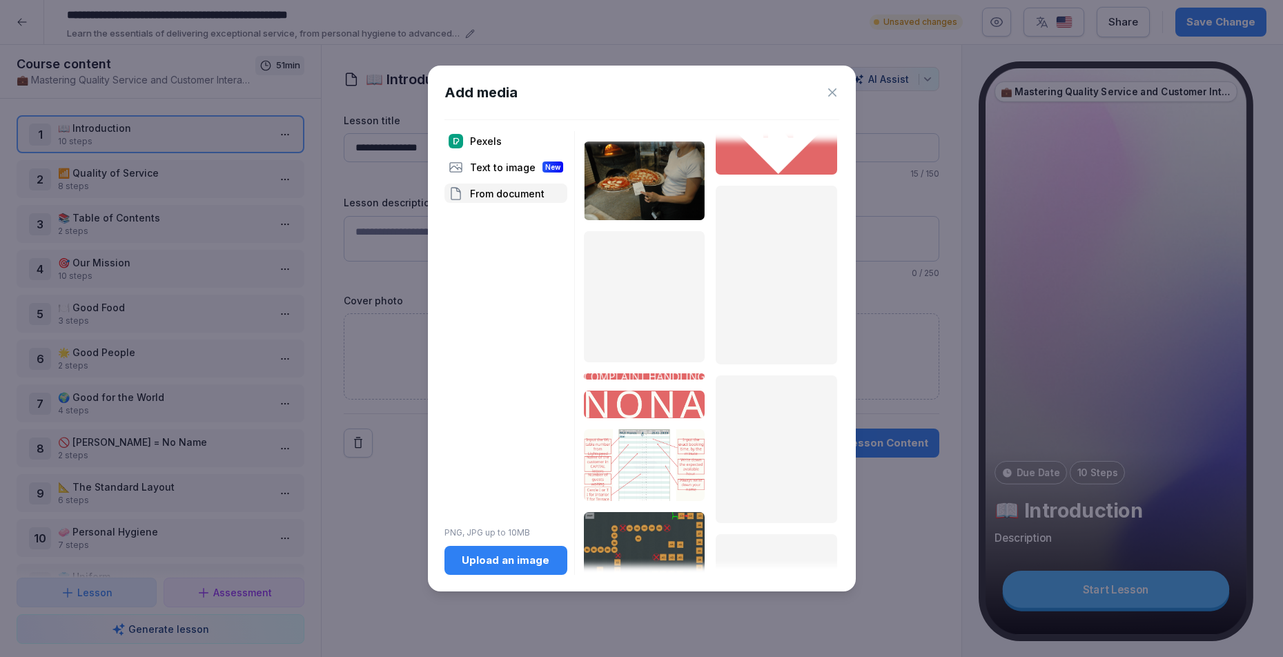
click at [516, 566] on div "Upload an image" at bounding box center [506, 560] width 101 height 15
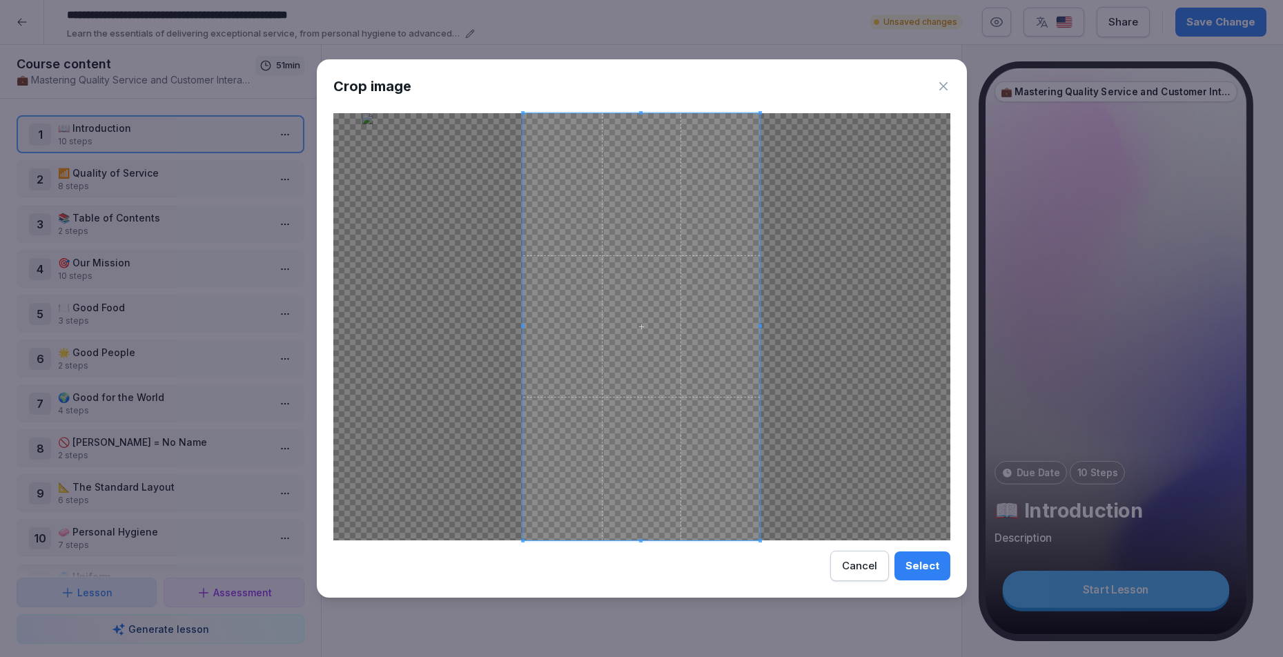
click at [707, 447] on span at bounding box center [641, 326] width 237 height 427
click at [859, 574] on button "Cancel" at bounding box center [859, 566] width 59 height 30
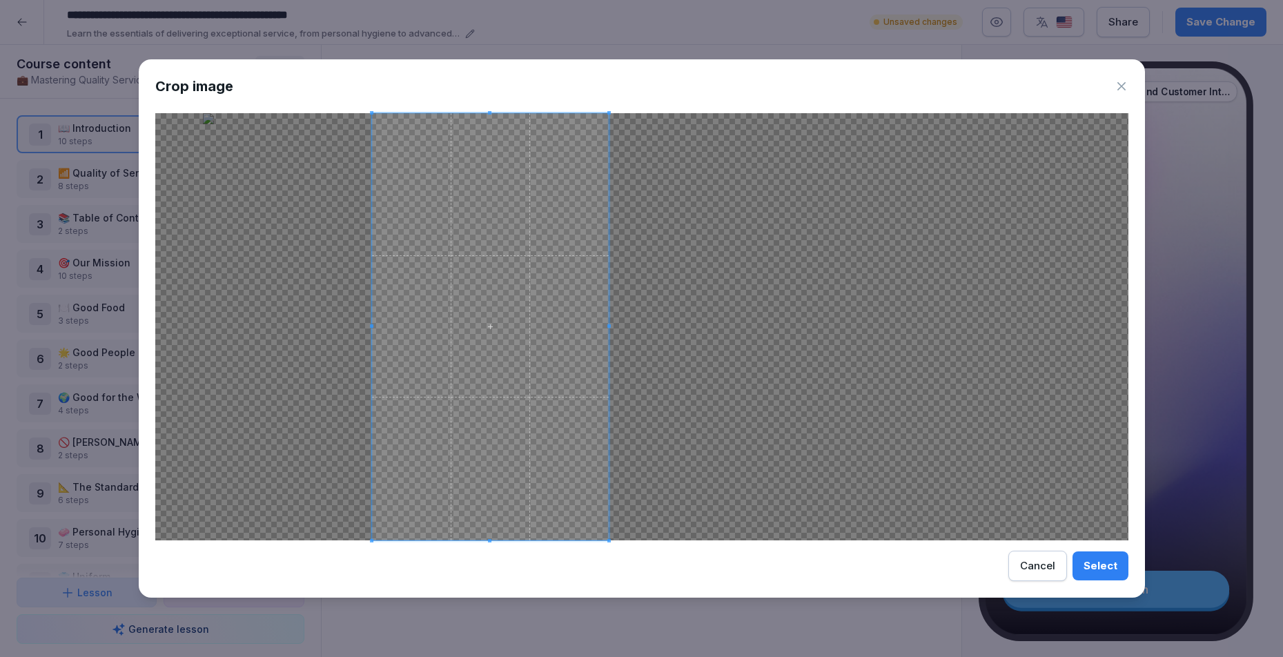
click at [468, 369] on span at bounding box center [490, 326] width 237 height 427
click at [1044, 569] on div "Cancel" at bounding box center [1037, 565] width 35 height 15
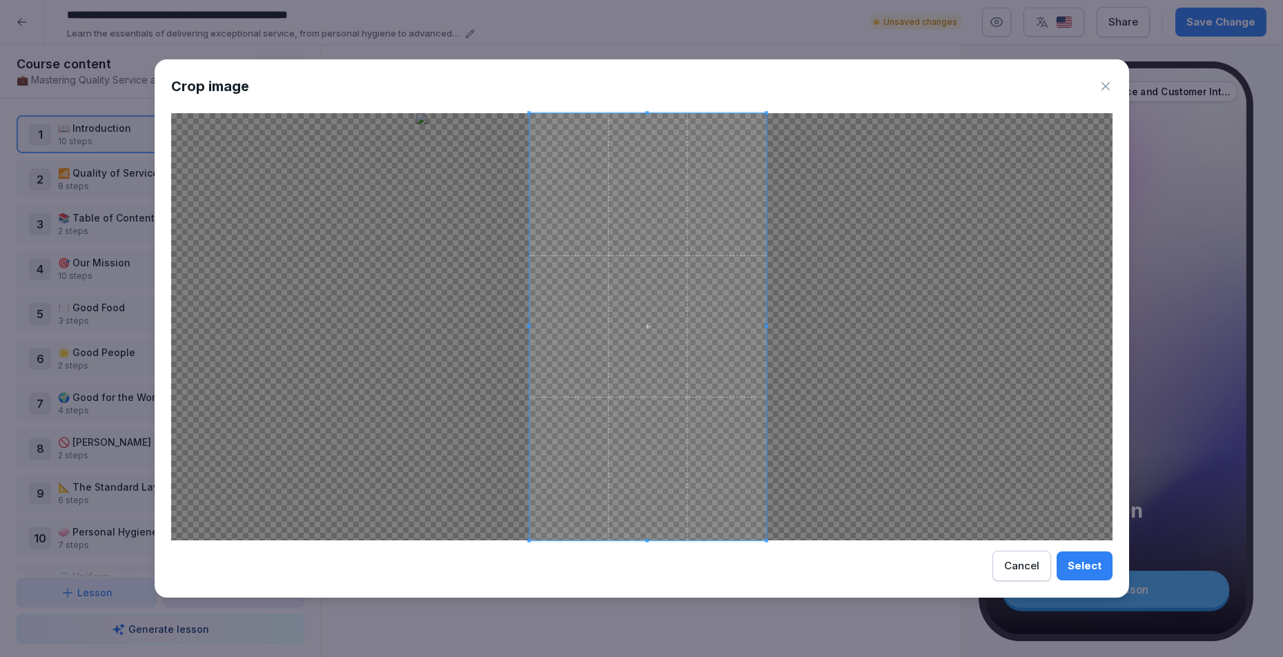
click at [665, 431] on span at bounding box center [647, 326] width 237 height 427
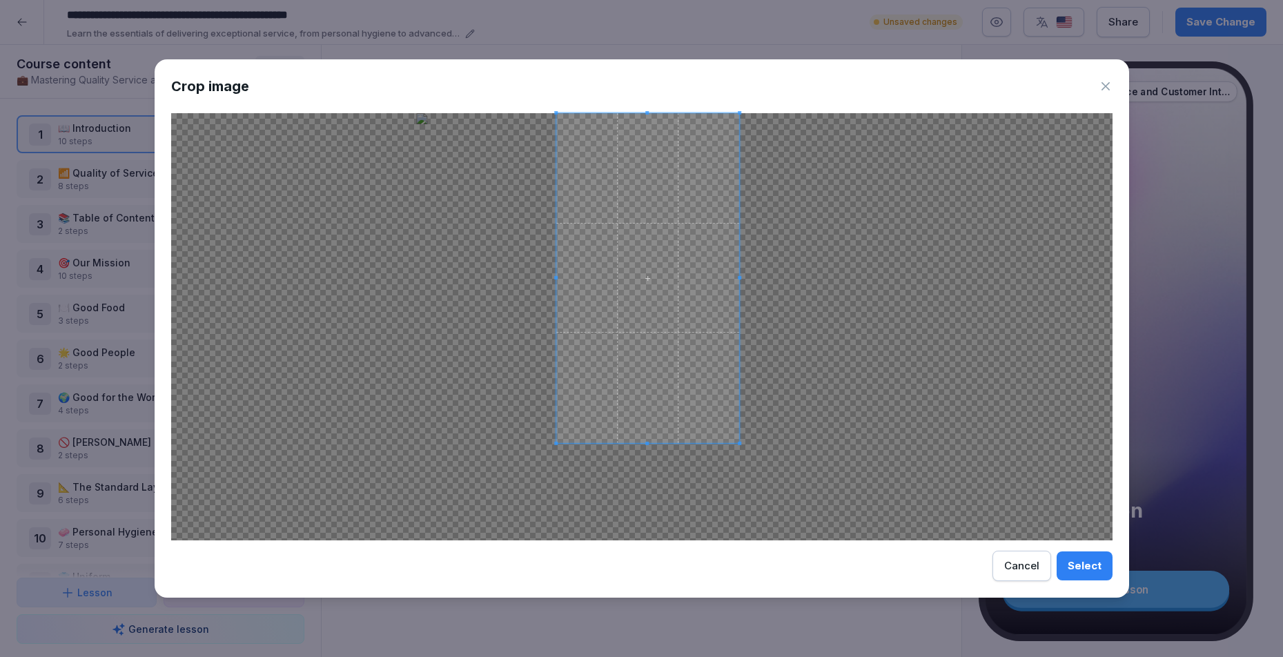
click at [637, 442] on div at bounding box center [648, 278] width 184 height 330
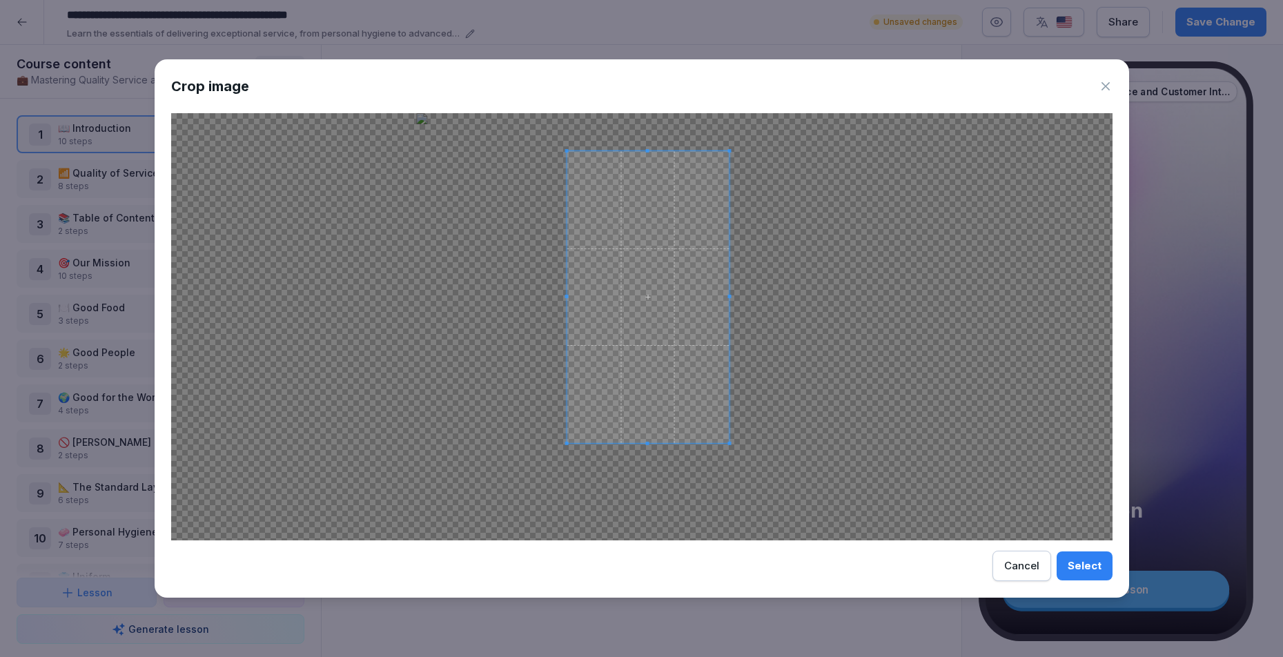
click at [583, 151] on div at bounding box center [648, 297] width 162 height 292
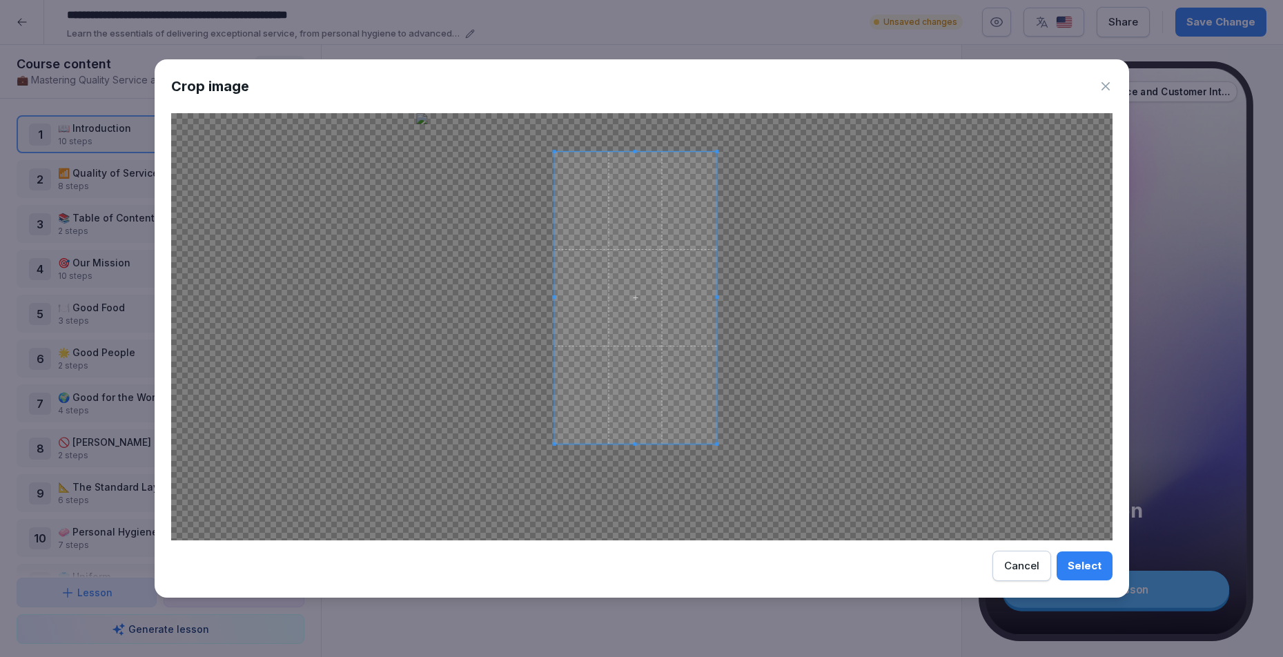
click at [677, 246] on span at bounding box center [635, 298] width 162 height 292
click at [1069, 575] on button "Select" at bounding box center [1085, 565] width 56 height 29
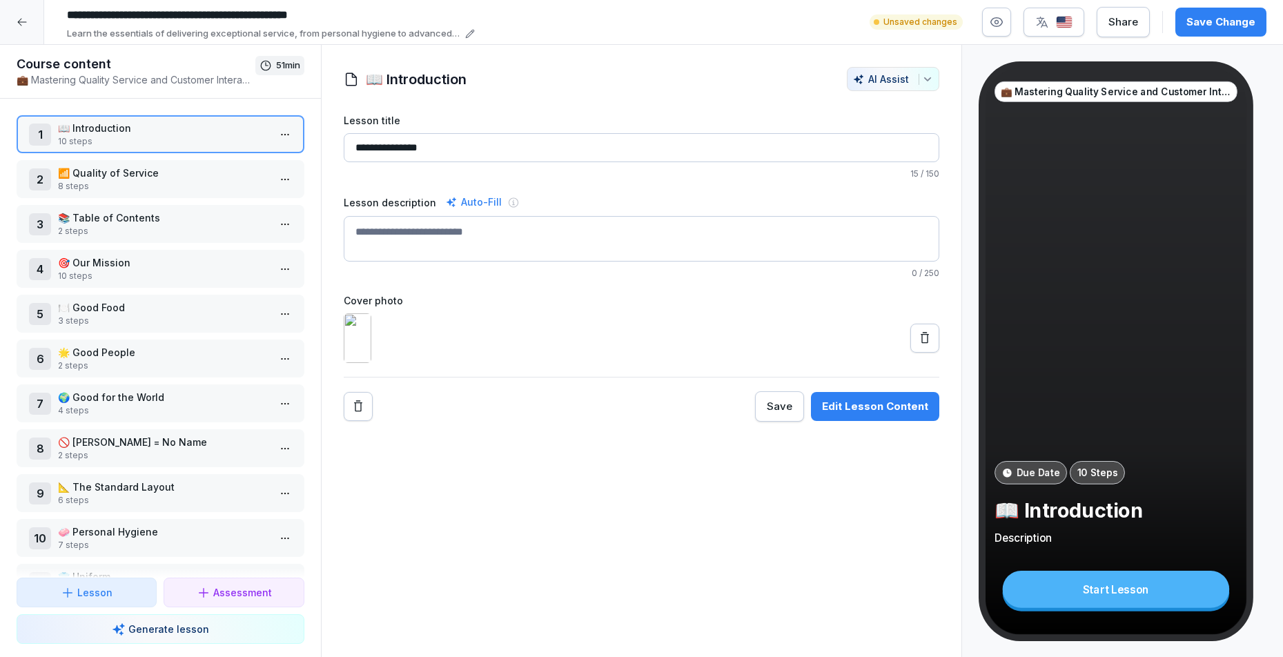
click at [342, 369] on div "**********" at bounding box center [642, 244] width 641 height 355
click at [918, 345] on icon at bounding box center [925, 338] width 14 height 14
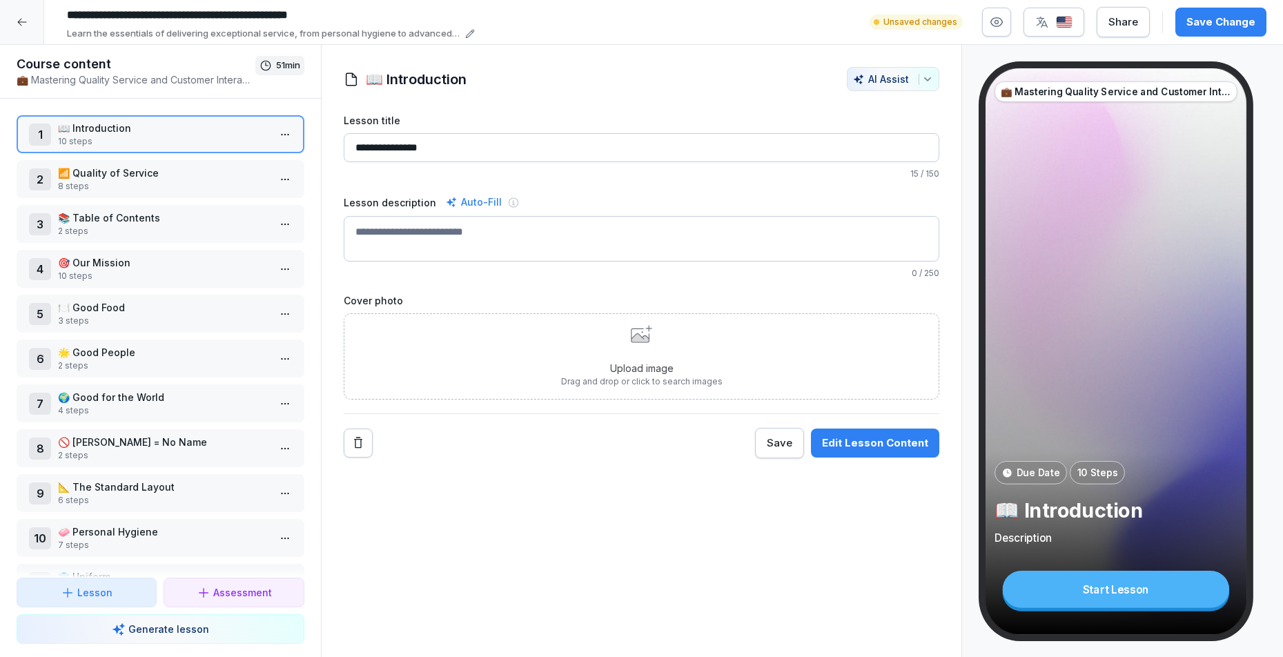
click at [870, 441] on div "Edit Lesson Content" at bounding box center [875, 443] width 106 height 15
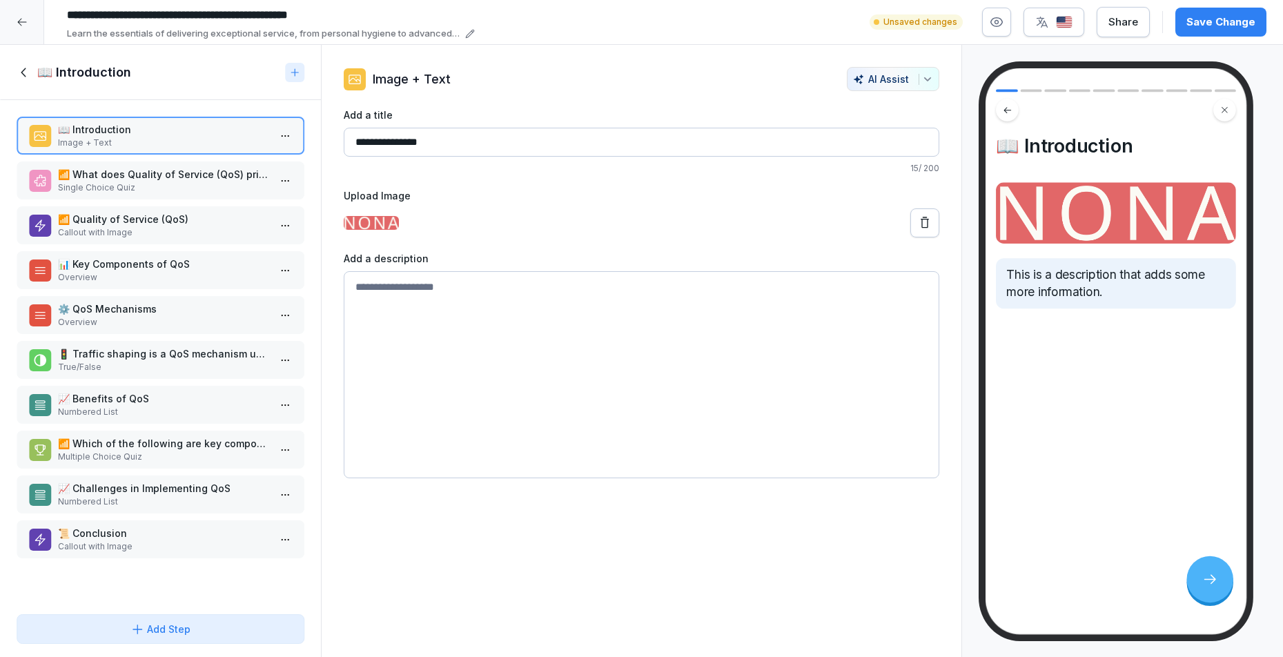
click at [123, 177] on p "📶 What does Quality of Service (QoS) primarily aim to achieve?" at bounding box center [163, 174] width 211 height 14
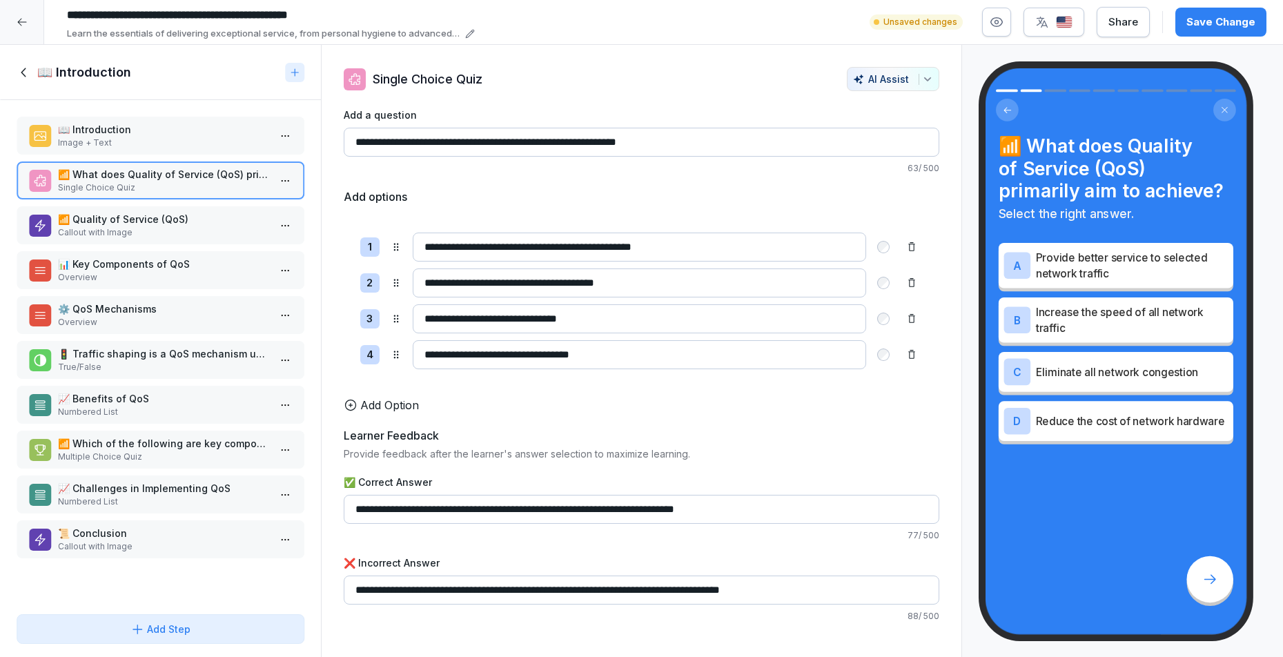
click at [126, 132] on p "📖 Introduction" at bounding box center [163, 129] width 211 height 14
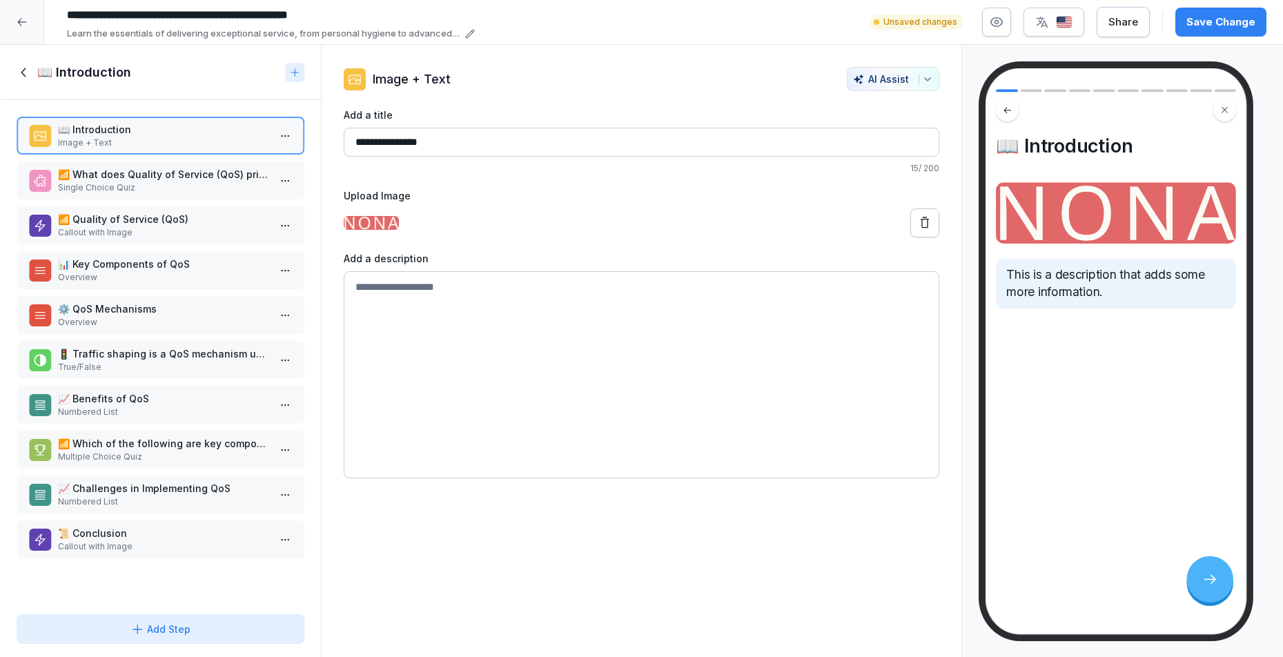
click at [132, 190] on p "Single Choice Quiz" at bounding box center [163, 188] width 211 height 12
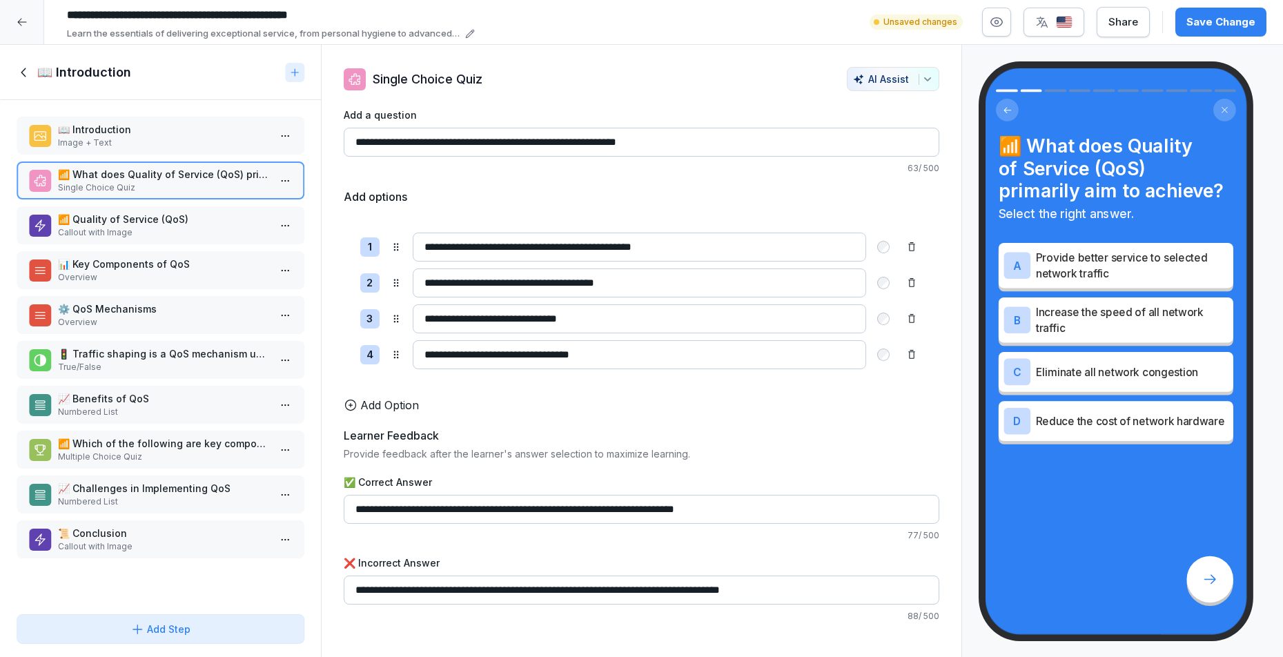
click at [139, 131] on p "📖 Introduction" at bounding box center [163, 129] width 211 height 14
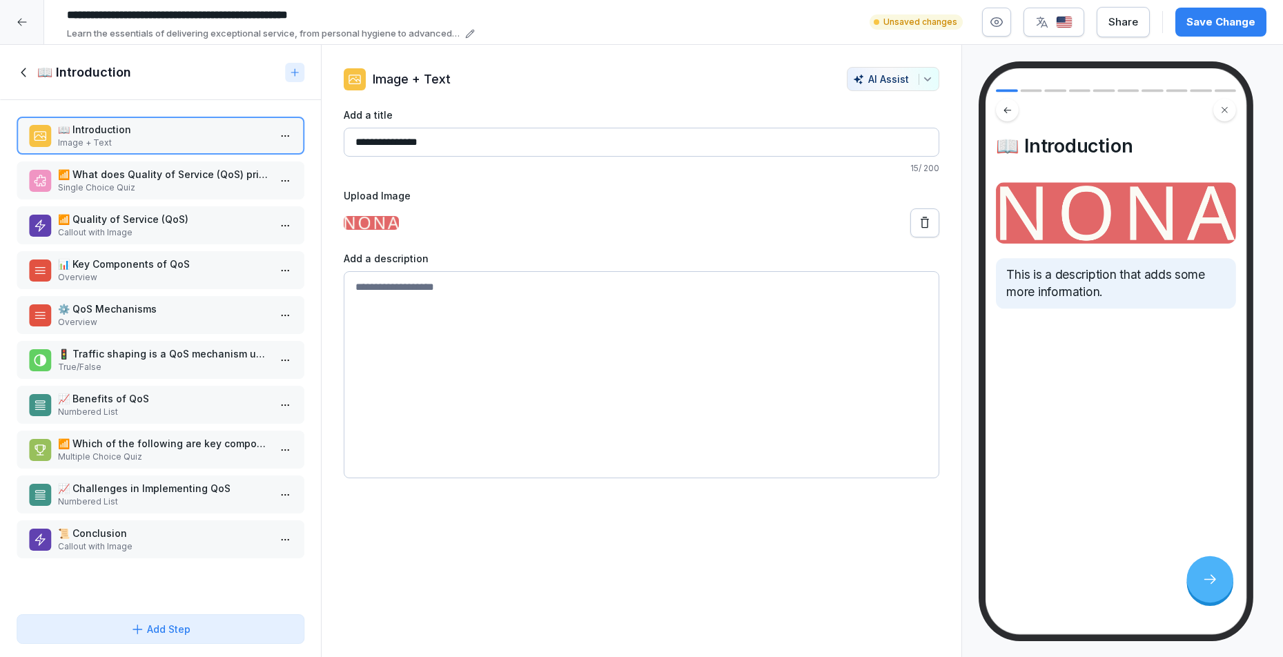
click at [370, 217] on img at bounding box center [371, 223] width 55 height 14
click at [369, 224] on img at bounding box center [371, 223] width 55 height 14
click at [910, 225] on button at bounding box center [924, 222] width 29 height 29
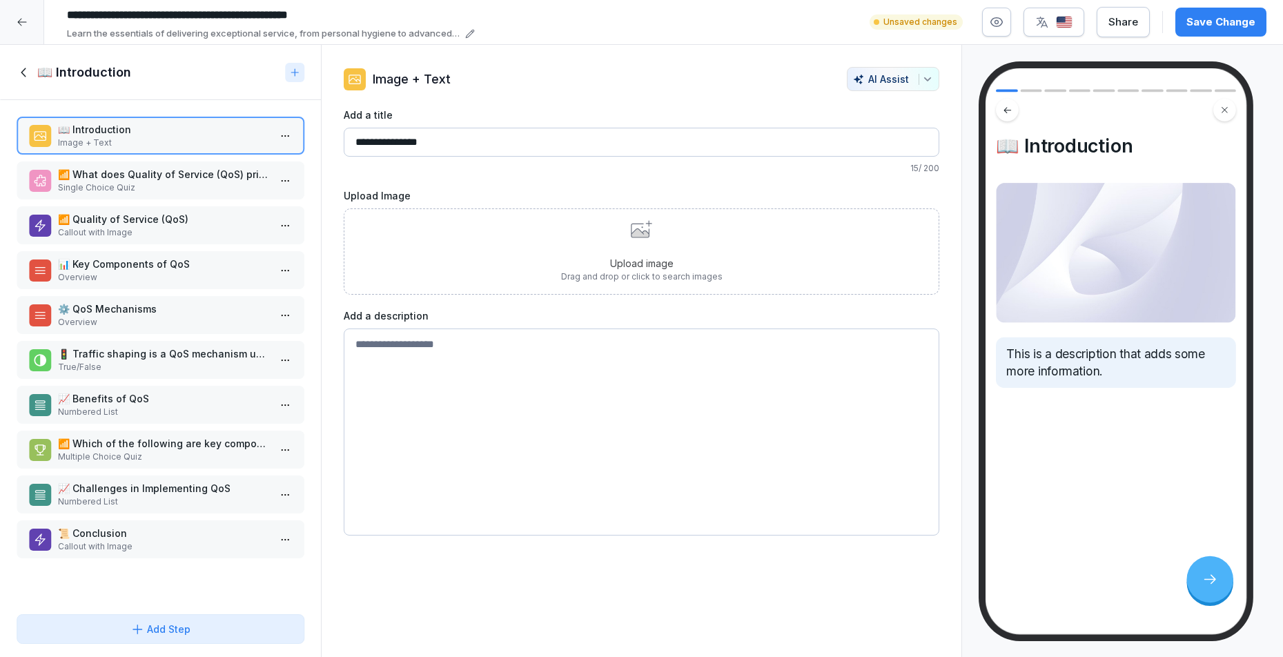
click at [511, 264] on div "Upload image Drag and drop or click to search images" at bounding box center [642, 251] width 596 height 86
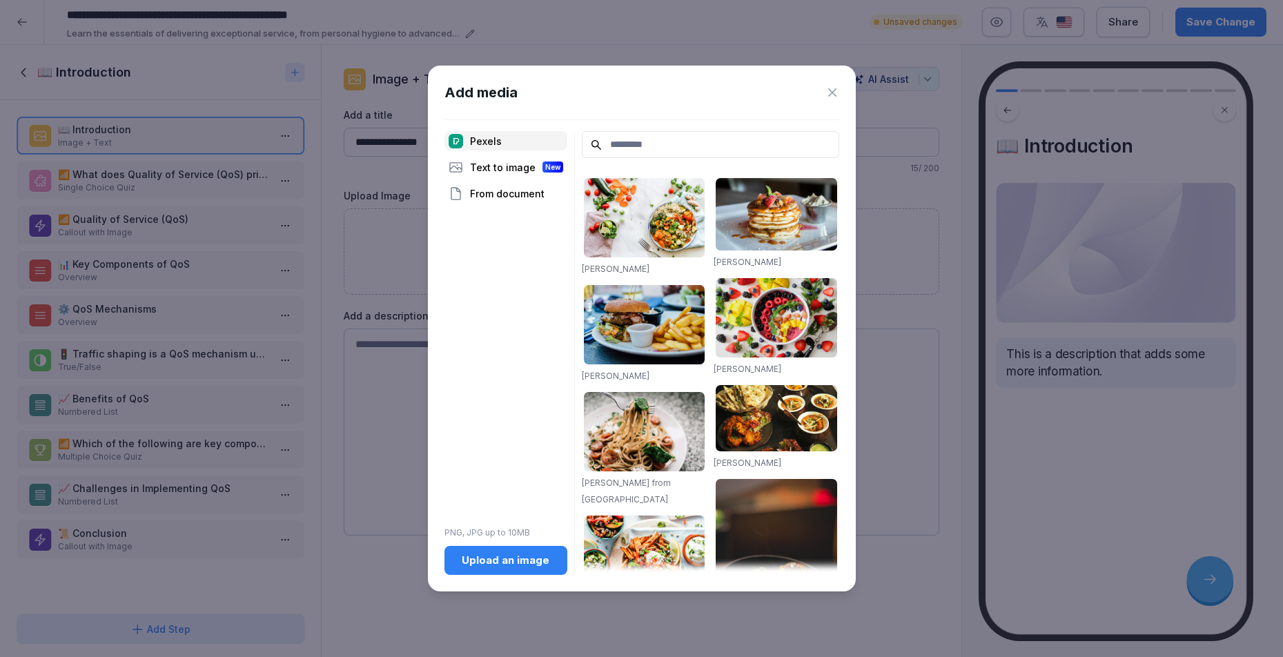
click at [542, 556] on div "Upload an image" at bounding box center [506, 560] width 101 height 15
click at [505, 197] on div "From document" at bounding box center [505, 193] width 123 height 19
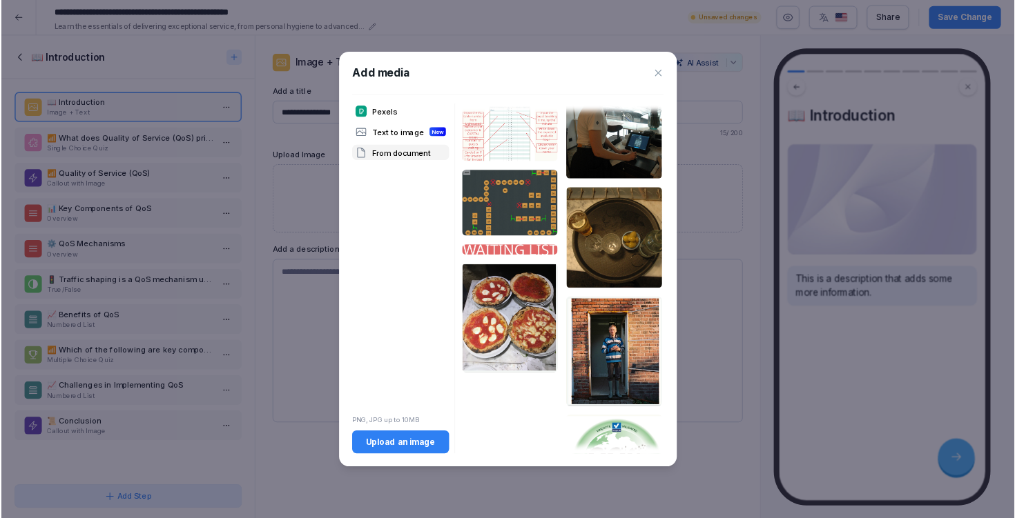
scroll to position [981, 0]
